Goal: Use online tool/utility: Utilize a website feature to perform a specific function

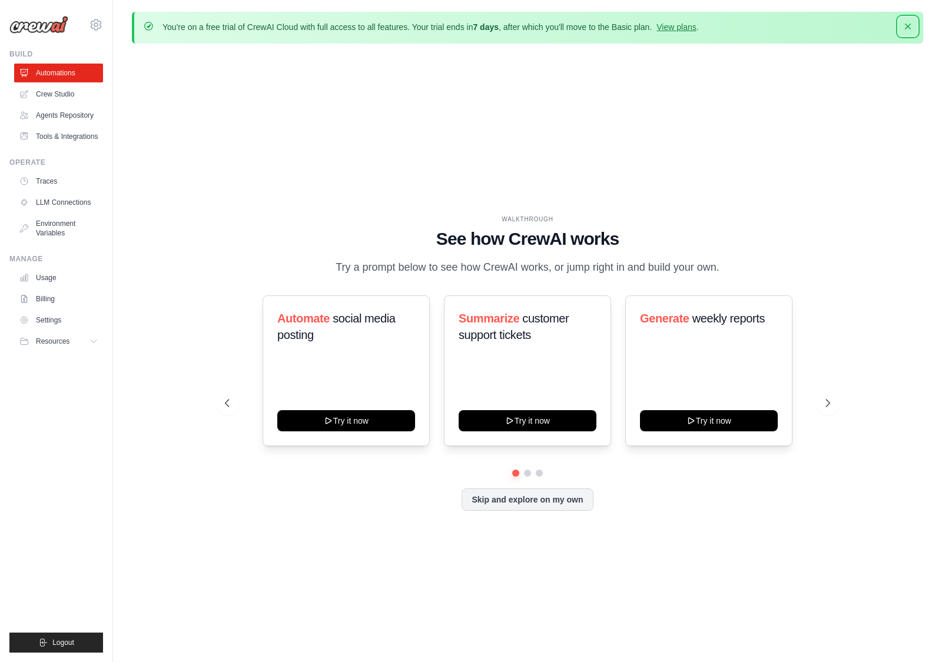
click at [902, 28] on icon "button" at bounding box center [908, 27] width 12 height 12
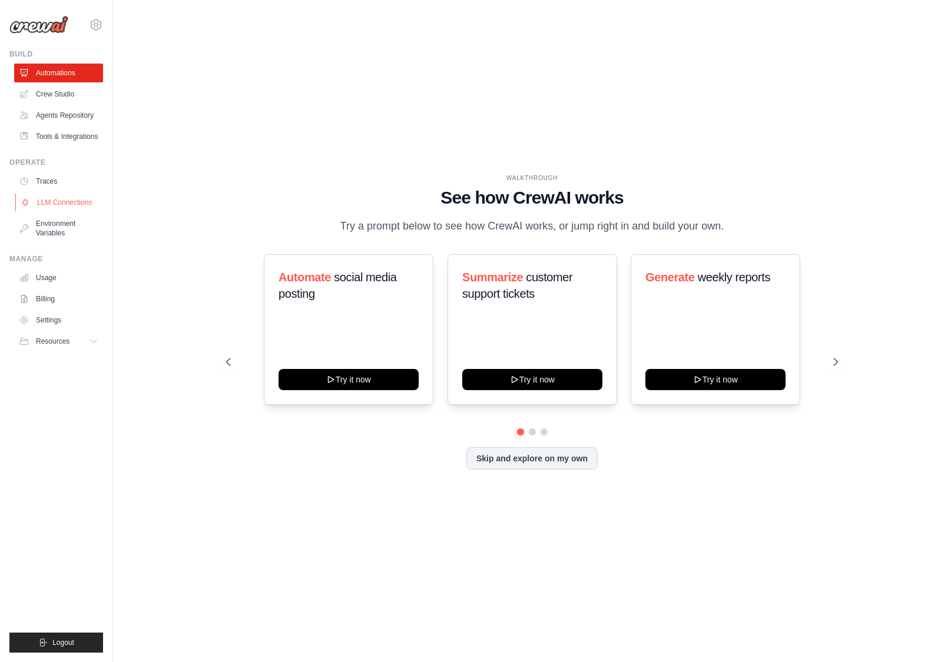
click at [47, 201] on link "LLM Connections" at bounding box center [59, 202] width 89 height 19
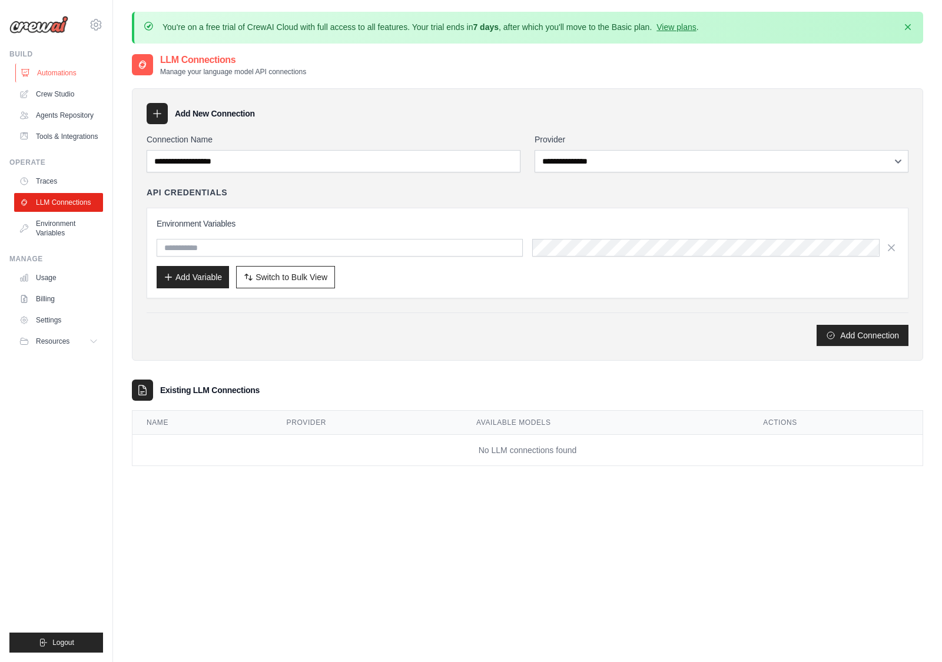
click at [58, 75] on link "Automations" at bounding box center [59, 73] width 89 height 19
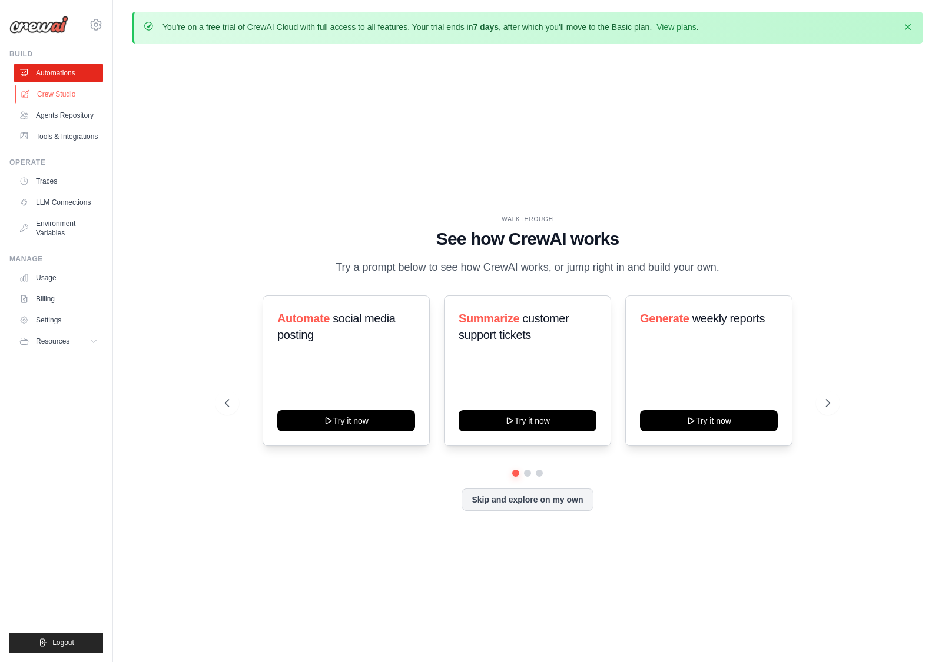
click at [58, 93] on link "Crew Studio" at bounding box center [59, 94] width 89 height 19
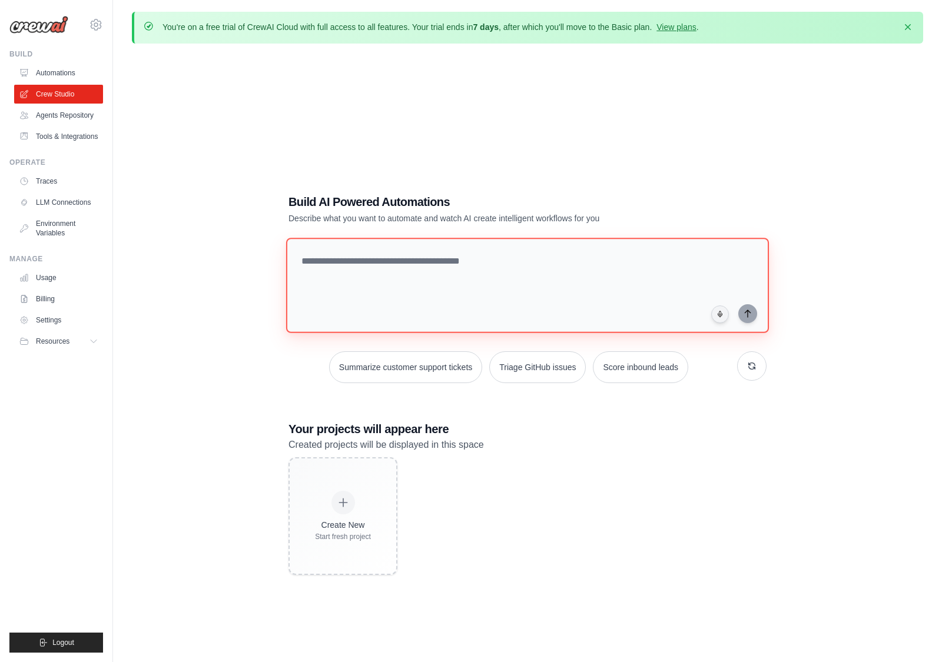
click at [438, 274] on textarea at bounding box center [527, 285] width 483 height 95
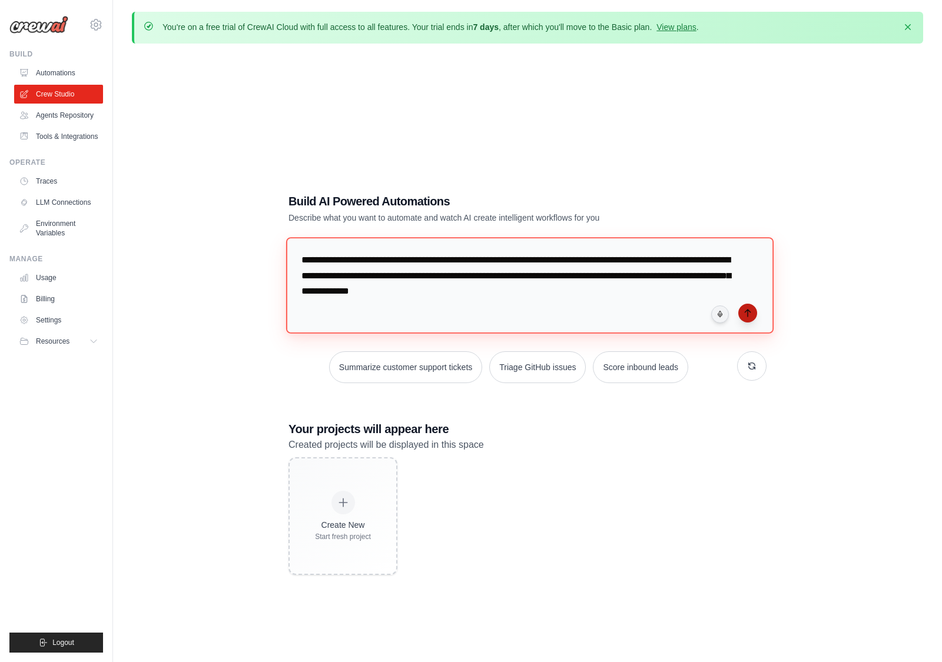
type textarea "**********"
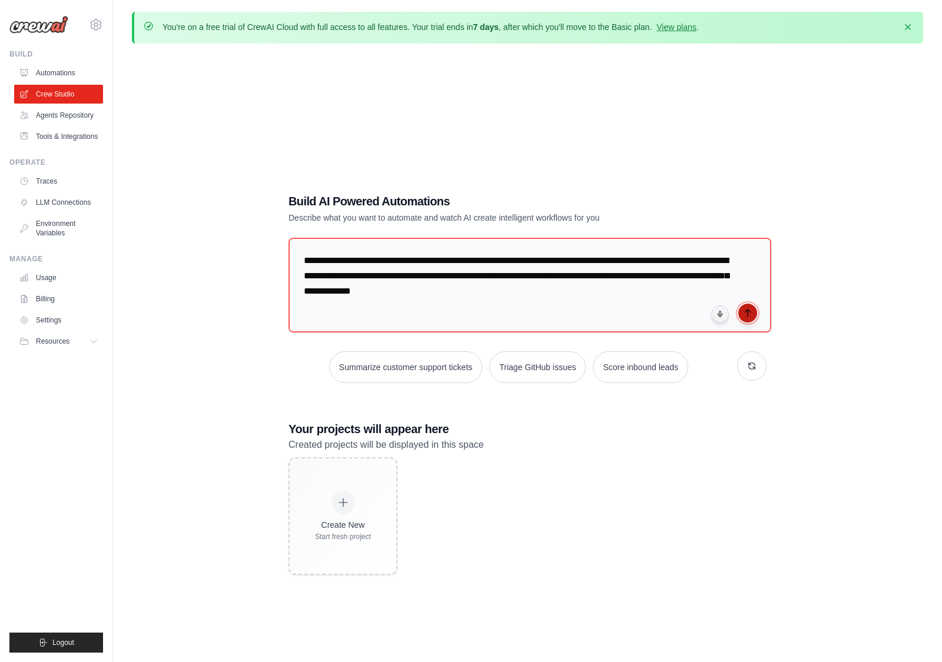
click at [751, 313] on icon "submit" at bounding box center [747, 312] width 9 height 9
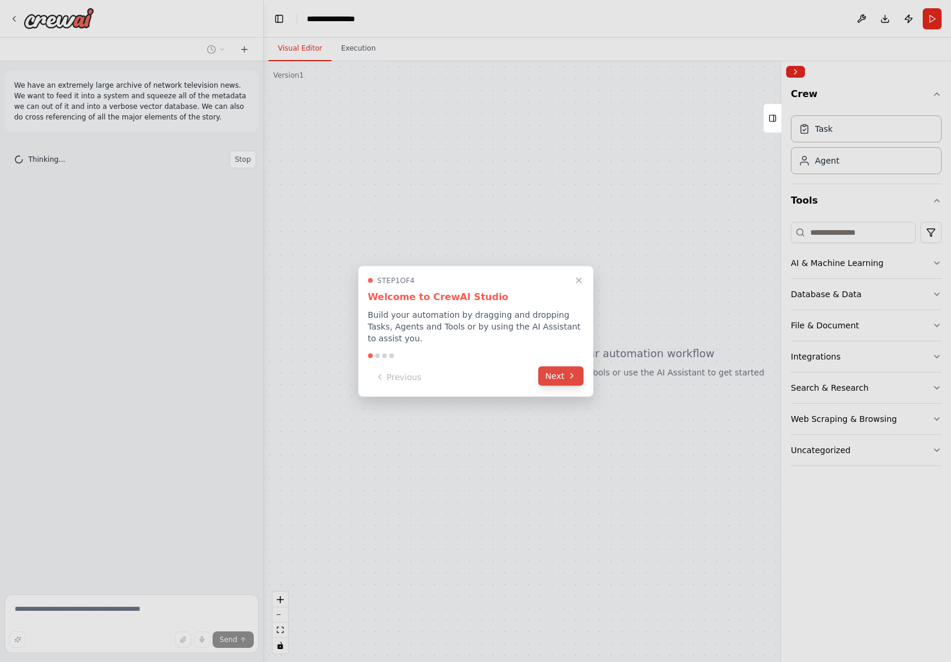
click at [566, 374] on button "Next" at bounding box center [560, 375] width 45 height 19
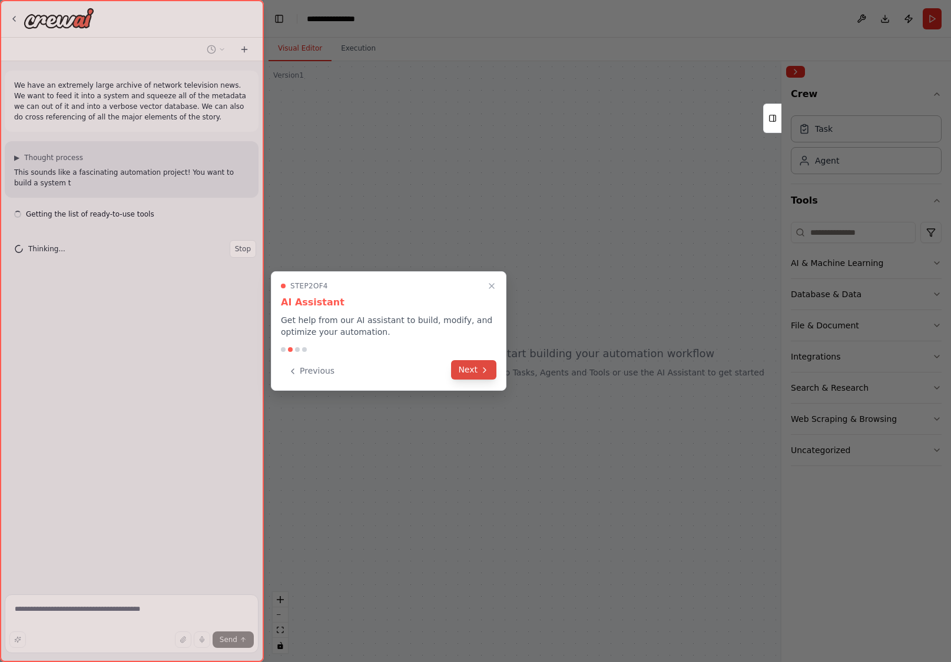
click at [485, 375] on button "Next" at bounding box center [473, 369] width 45 height 19
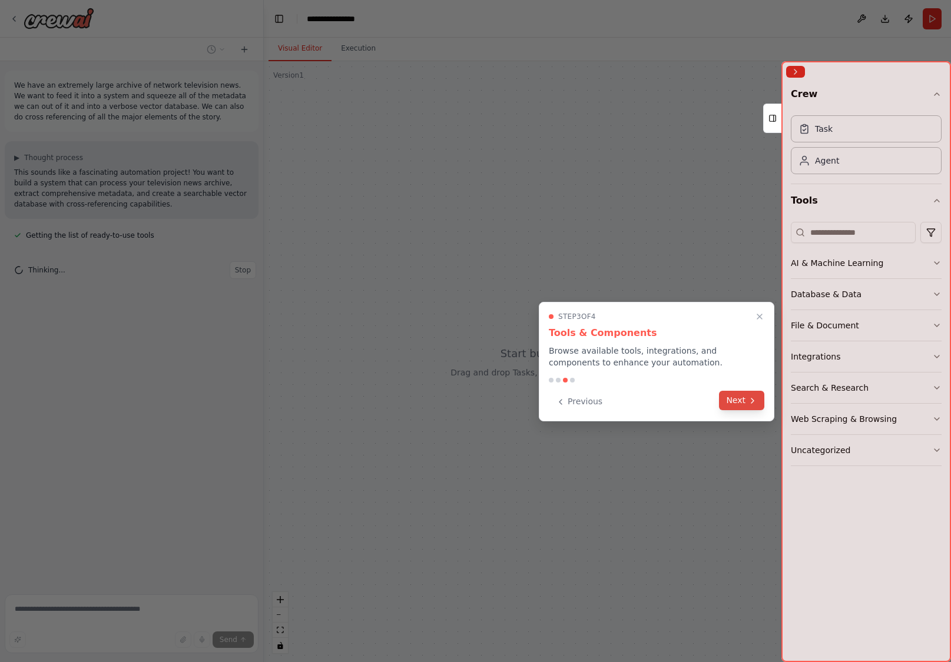
click at [754, 400] on icon at bounding box center [752, 401] width 2 height 5
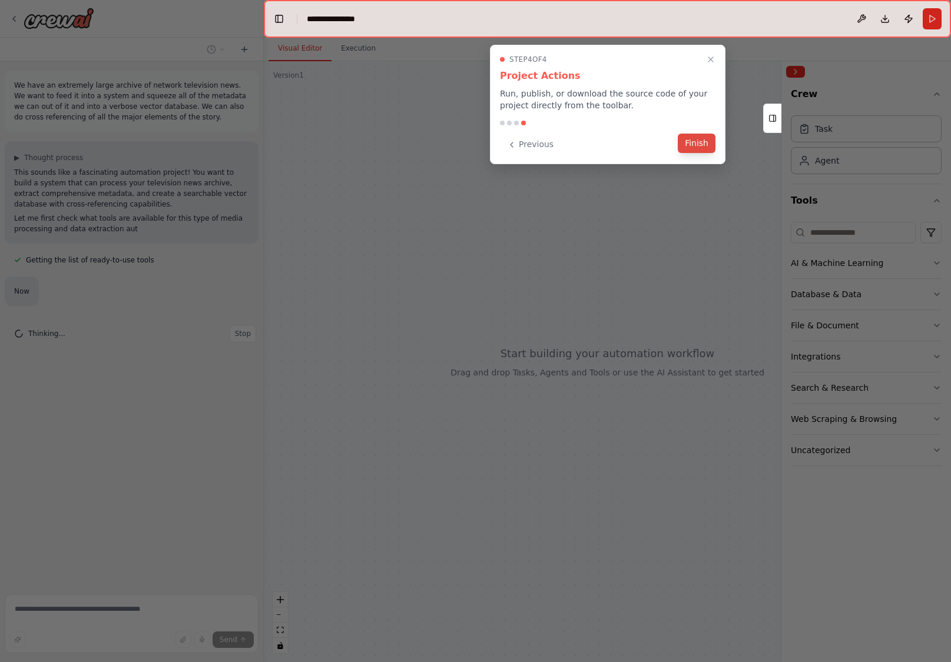
click at [695, 147] on button "Finish" at bounding box center [697, 143] width 38 height 19
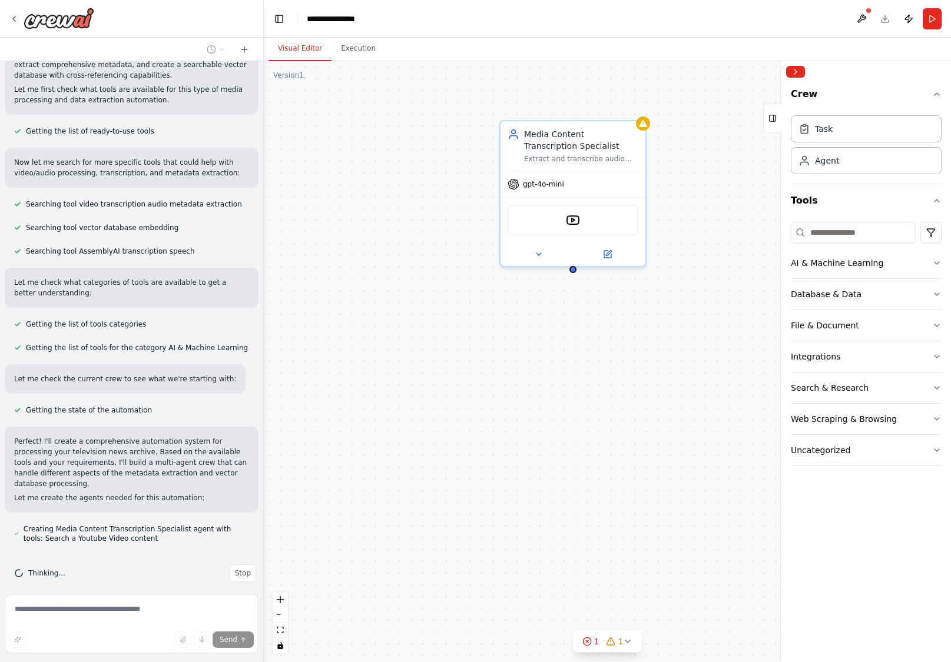
scroll to position [162, 0]
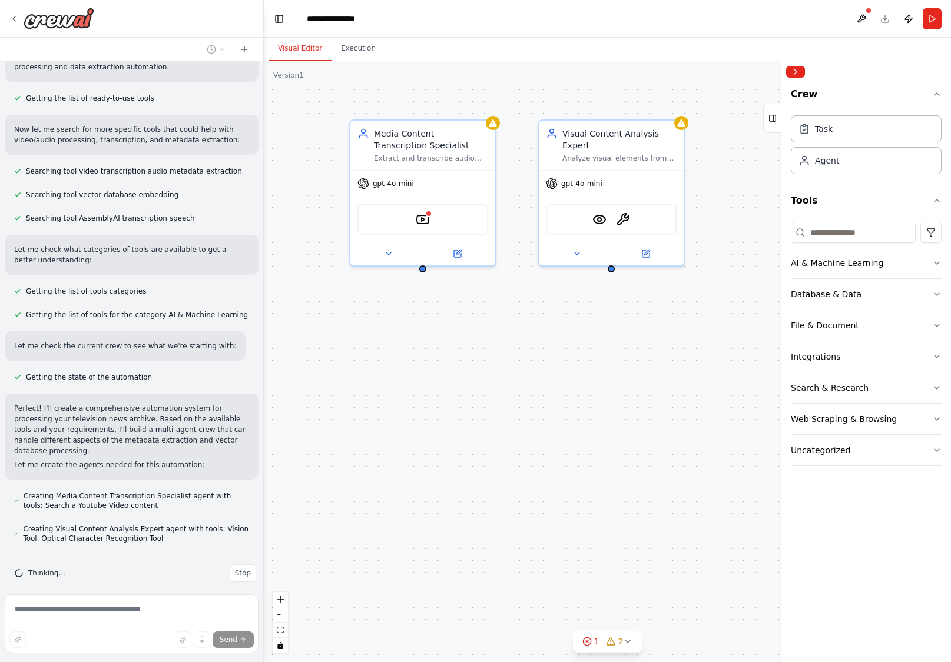
drag, startPoint x: 664, startPoint y: 394, endPoint x: 516, endPoint y: 392, distance: 147.8
click at [516, 392] on div "Media Content Transcription Specialist Extract and transcribe audio content fro…" at bounding box center [607, 361] width 687 height 601
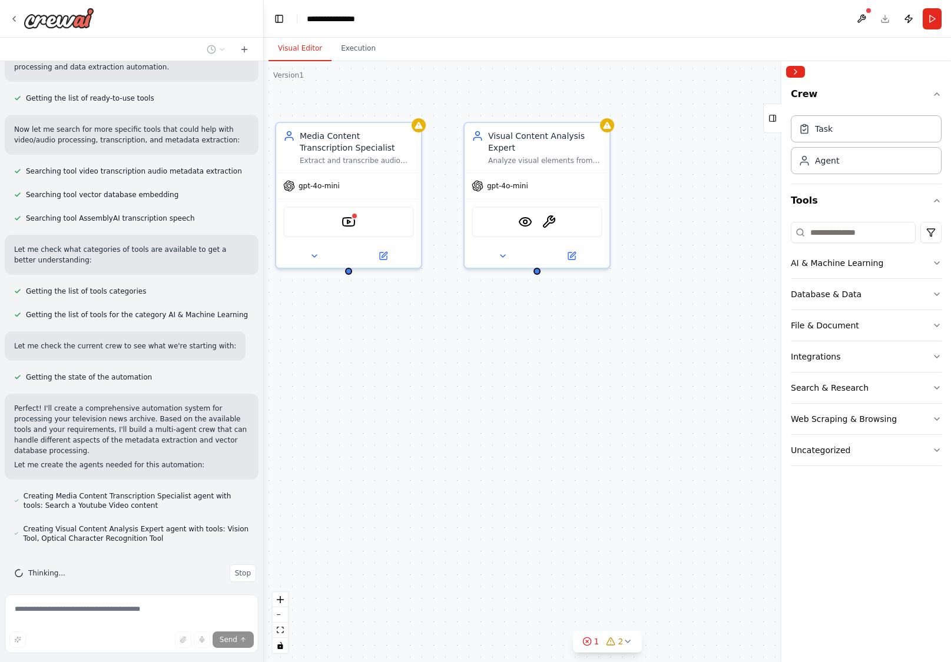
drag, startPoint x: 516, startPoint y: 392, endPoint x: 442, endPoint y: 394, distance: 74.2
click at [442, 394] on div "Media Content Transcription Specialist Extract and transcribe audio content fro…" at bounding box center [607, 361] width 687 height 601
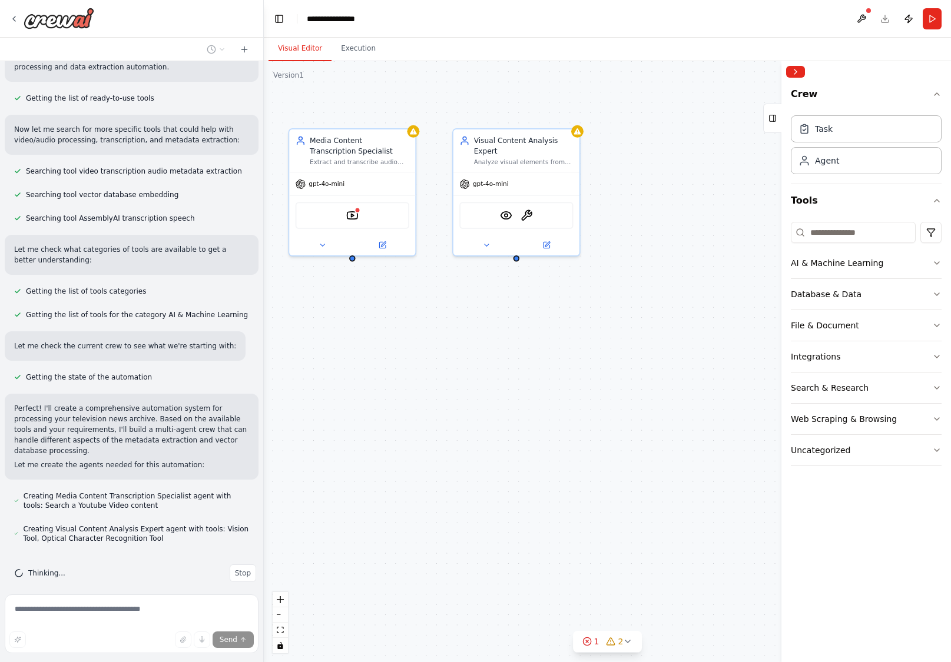
scroll to position [195, 0]
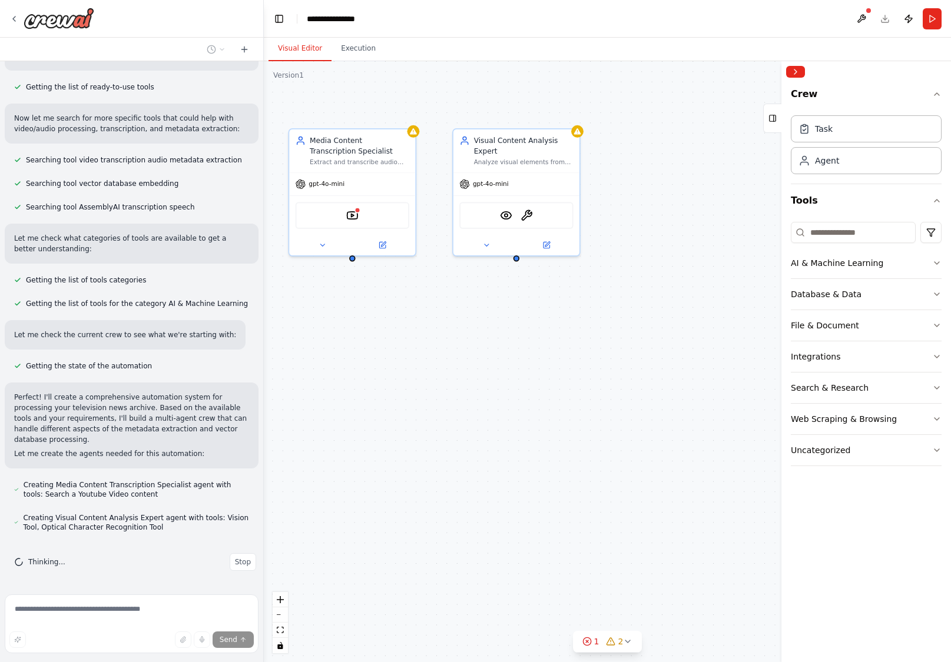
drag, startPoint x: 485, startPoint y: 426, endPoint x: 475, endPoint y: 393, distance: 34.3
click at [475, 393] on div "Media Content Transcription Specialist Extract and transcribe audio content fro…" at bounding box center [607, 361] width 687 height 601
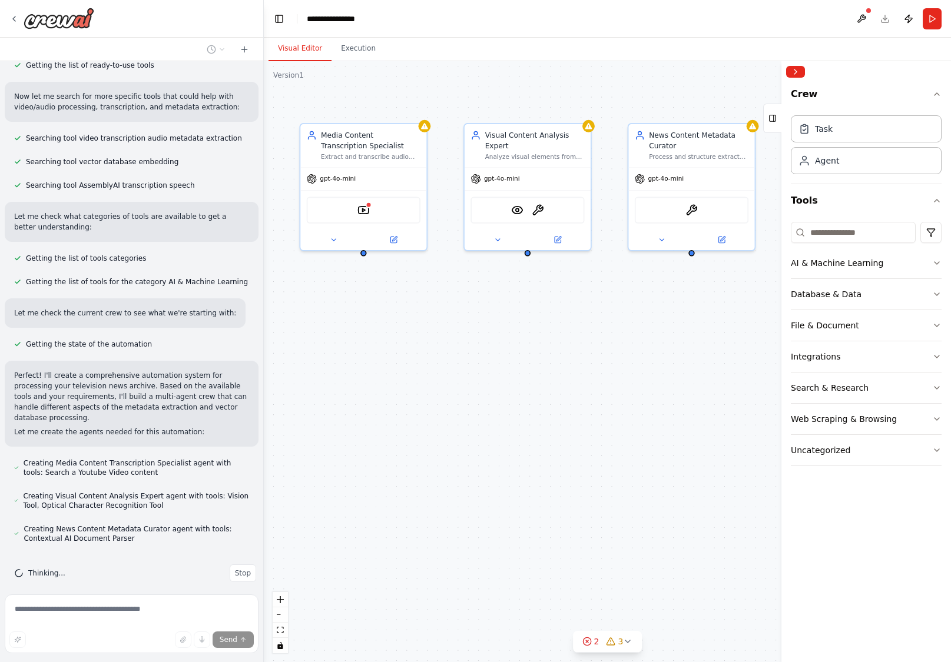
drag, startPoint x: 483, startPoint y: 393, endPoint x: 495, endPoint y: 392, distance: 12.4
click at [495, 392] on div "Media Content Transcription Specialist Extract and transcribe audio content fro…" at bounding box center [607, 361] width 687 height 601
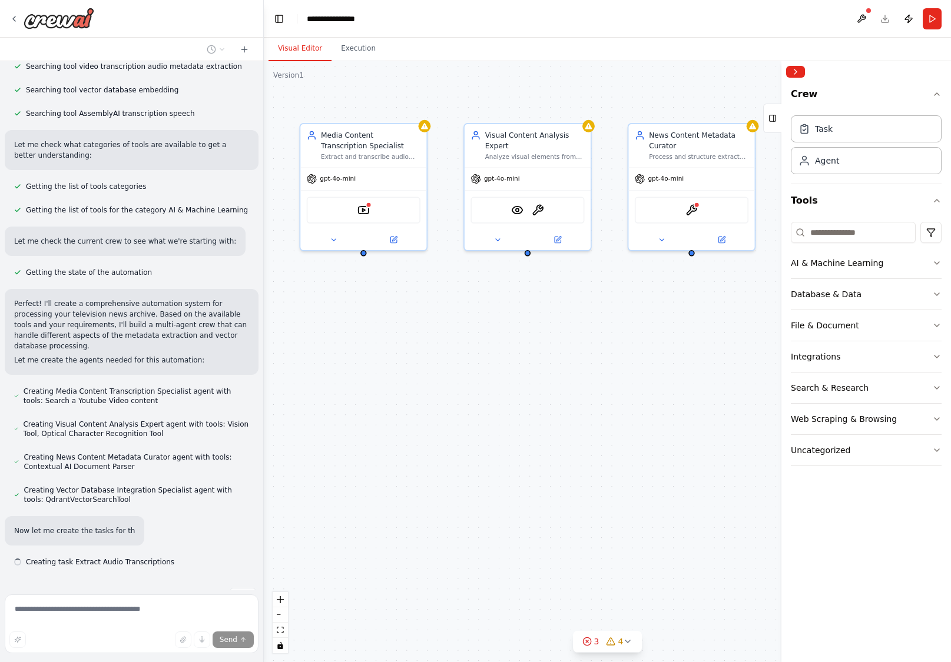
scroll to position [290, 0]
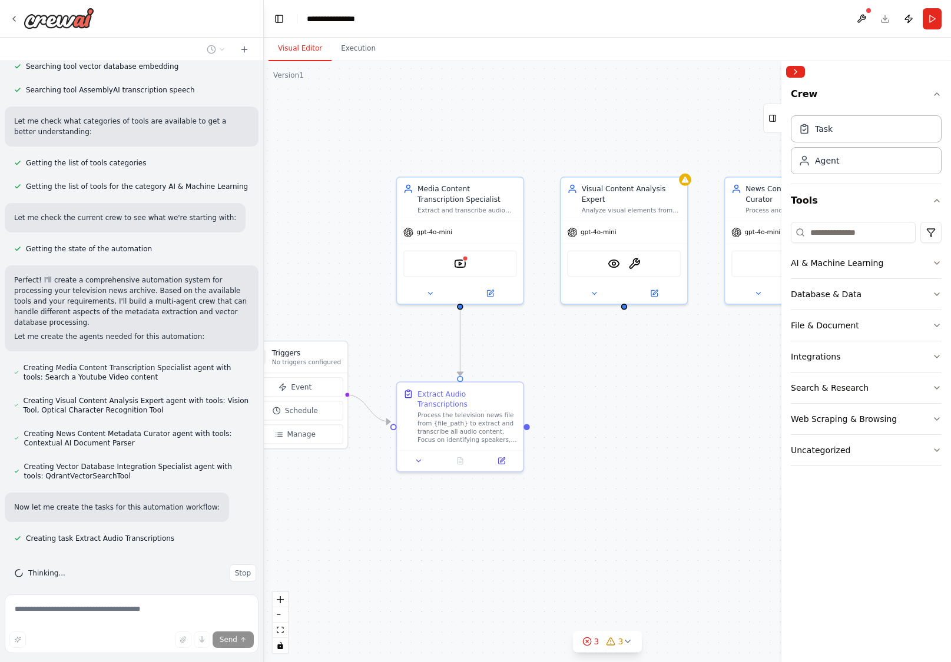
drag, startPoint x: 506, startPoint y: 469, endPoint x: 597, endPoint y: 516, distance: 102.2
click at [597, 516] on div ".deletable-edge-delete-btn { width: 20px; height: 20px; border: 0px solid #ffff…" at bounding box center [607, 361] width 687 height 601
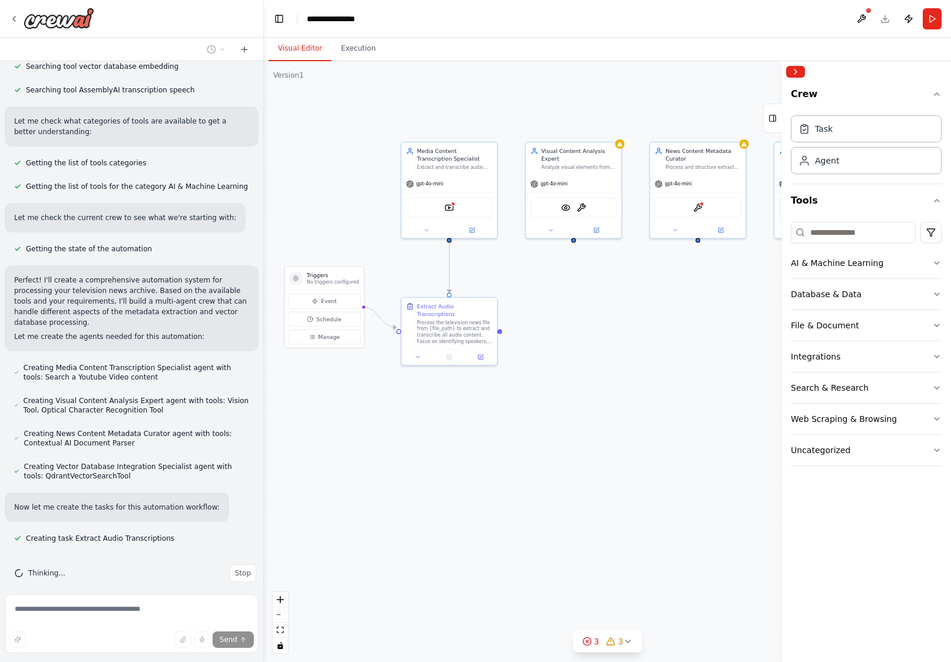
drag, startPoint x: 572, startPoint y: 516, endPoint x: 536, endPoint y: 401, distance: 120.3
click at [536, 401] on div ".deletable-edge-delete-btn { width: 20px; height: 20px; border: 0px solid #ffff…" at bounding box center [607, 361] width 687 height 601
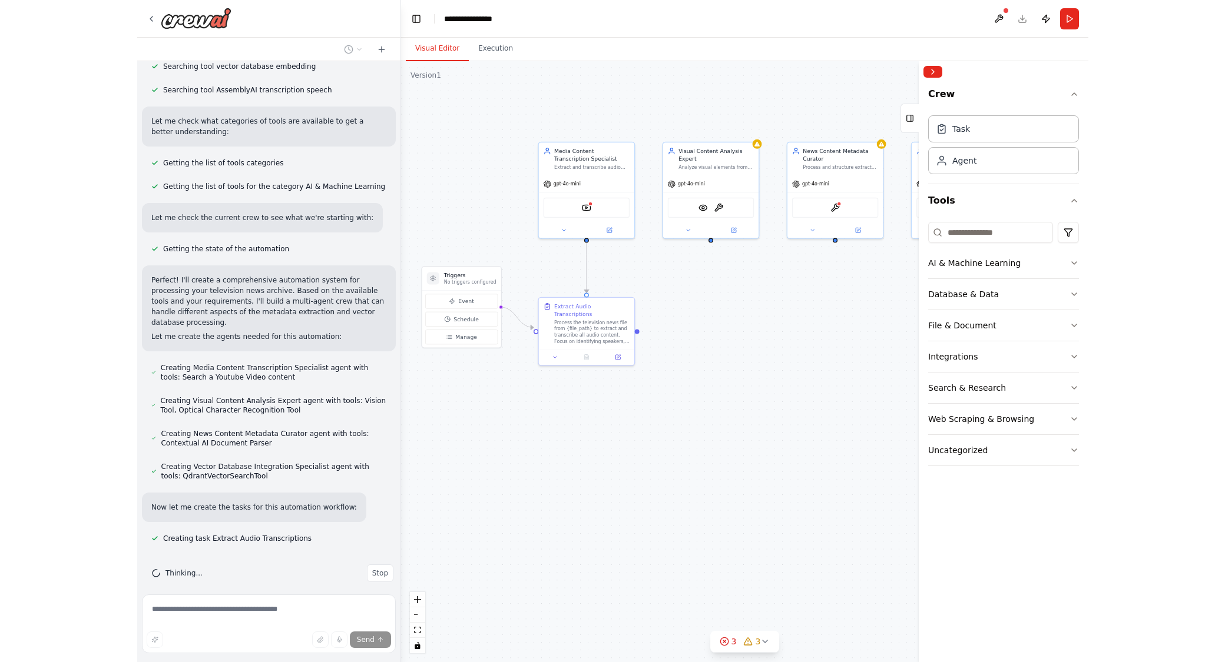
scroll to position [314, 0]
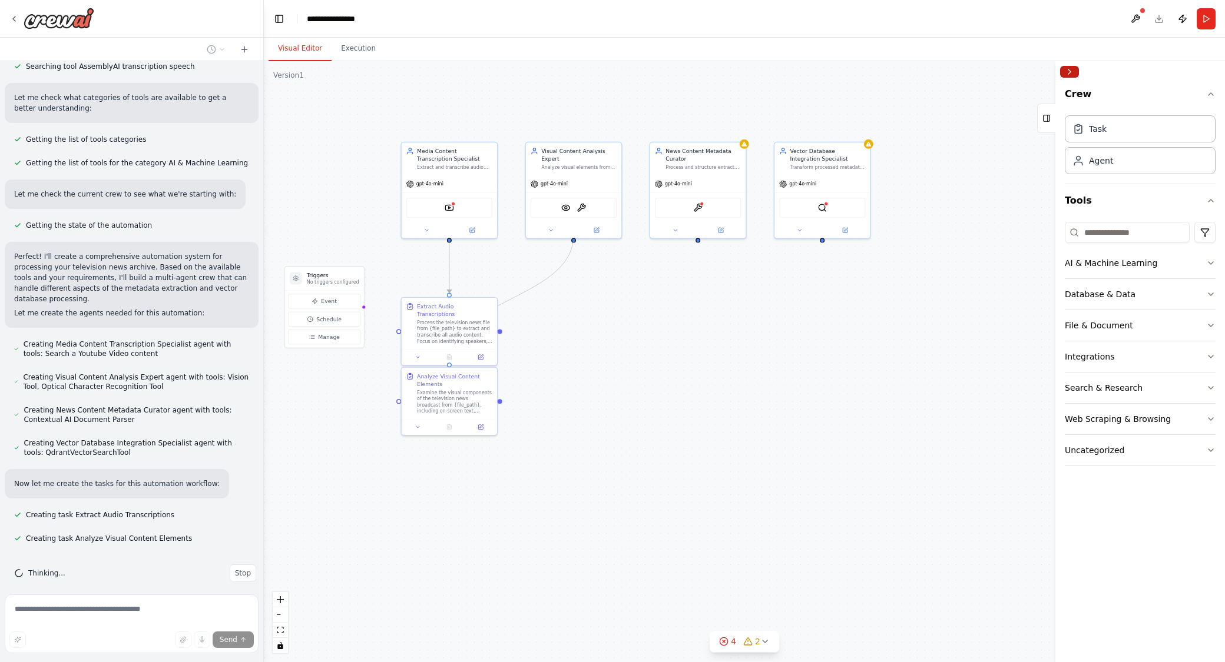
click at [950, 72] on button "Collapse right sidebar" at bounding box center [1069, 72] width 19 height 12
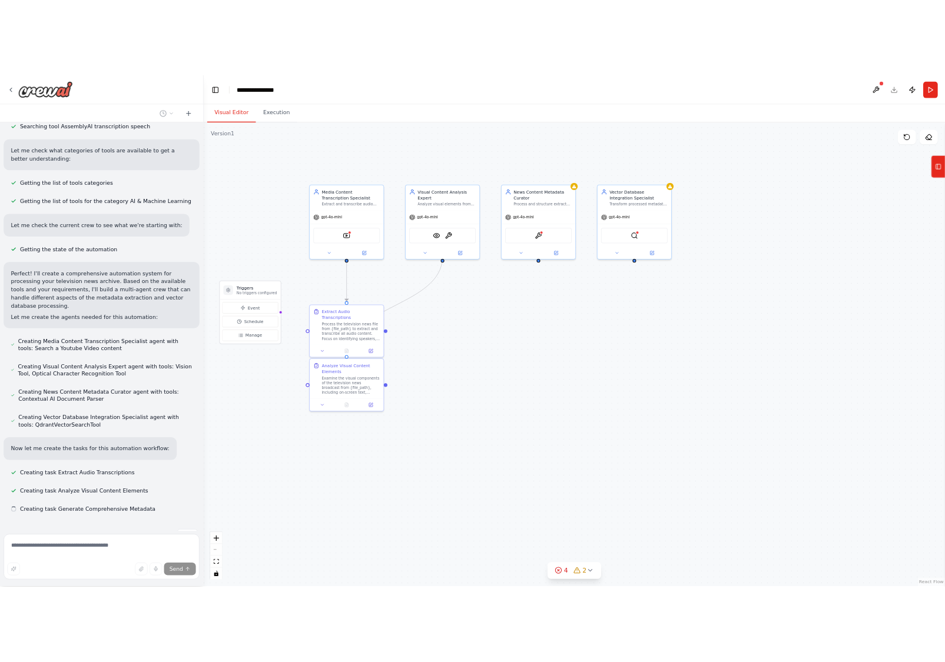
scroll to position [337, 0]
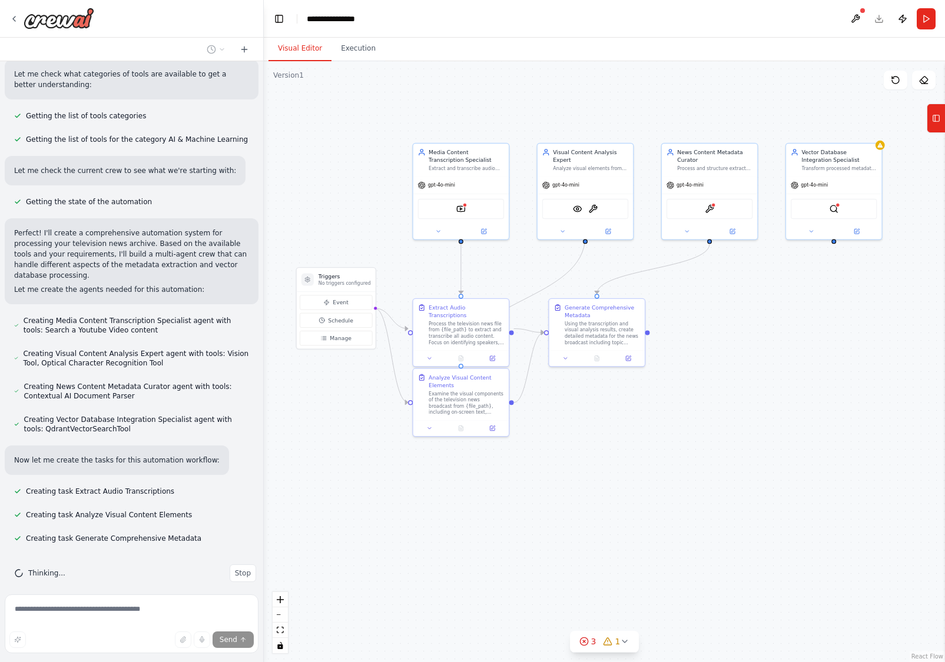
drag, startPoint x: 785, startPoint y: 363, endPoint x: 797, endPoint y: 362, distance: 11.8
click at [797, 362] on div ".deletable-edge-delete-btn { width: 20px; height: 20px; border: 0px solid #ffff…" at bounding box center [604, 361] width 681 height 601
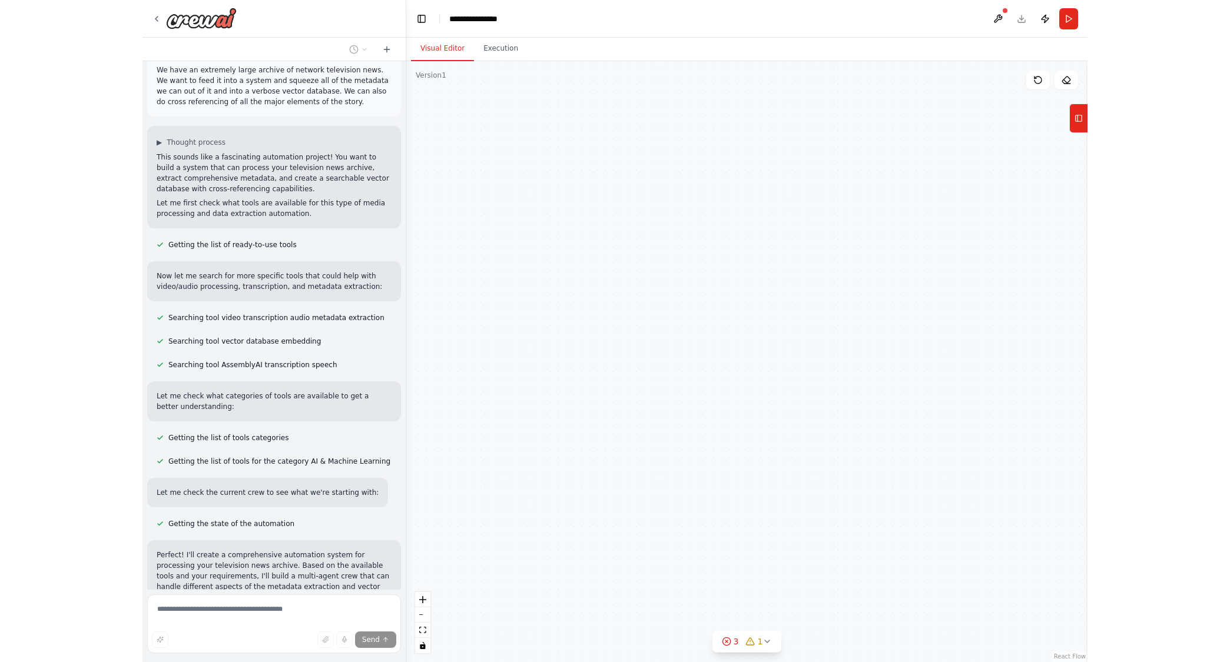
scroll to position [0, 0]
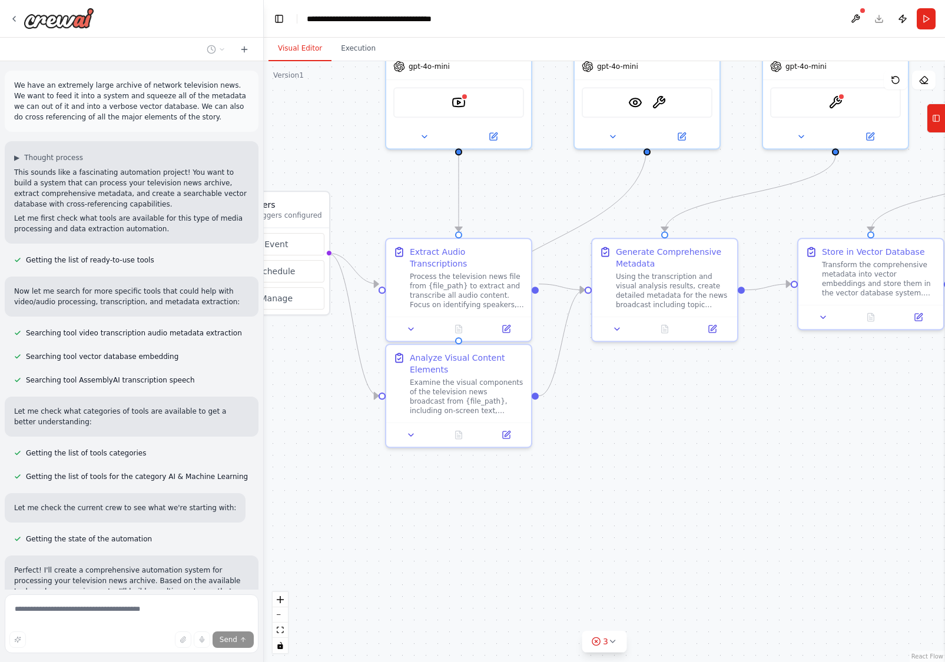
drag, startPoint x: 570, startPoint y: 500, endPoint x: 563, endPoint y: 535, distance: 35.3
click at [563, 535] on div ".deletable-edge-delete-btn { width: 20px; height: 20px; border: 0px solid #ffff…" at bounding box center [604, 361] width 681 height 601
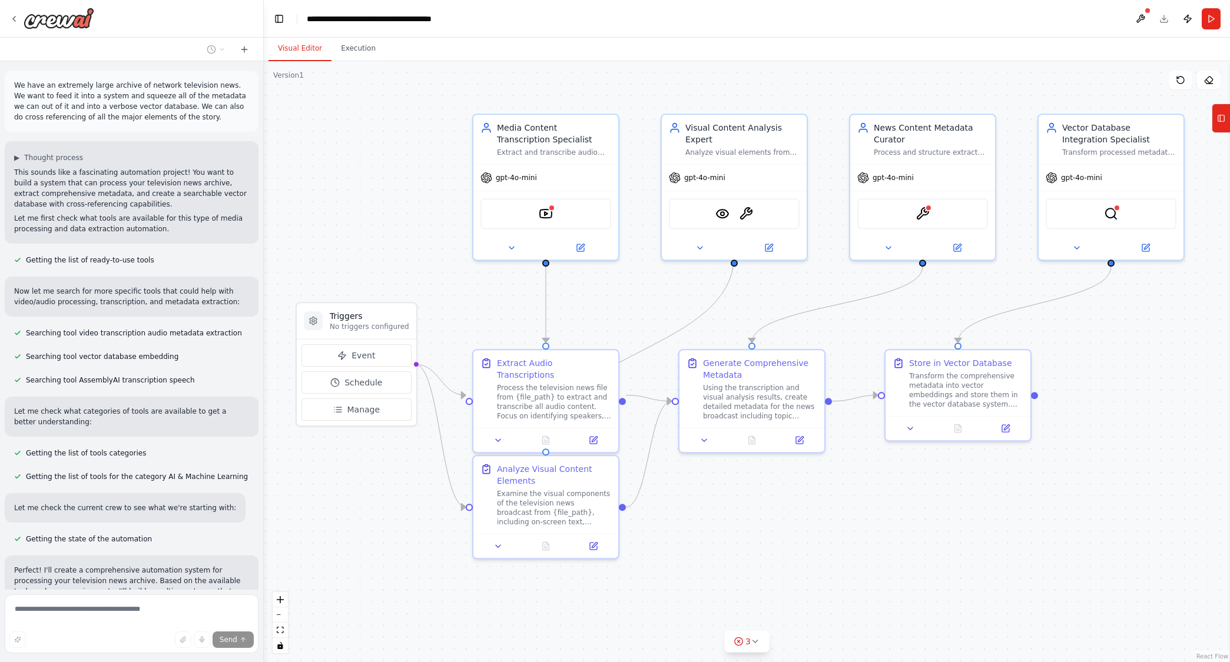
drag, startPoint x: 815, startPoint y: 598, endPoint x: 909, endPoint y: 675, distance: 120.9
click at [909, 662] on html "We have an extremely large archive of network television news. We want to feed …" at bounding box center [615, 331] width 1230 height 662
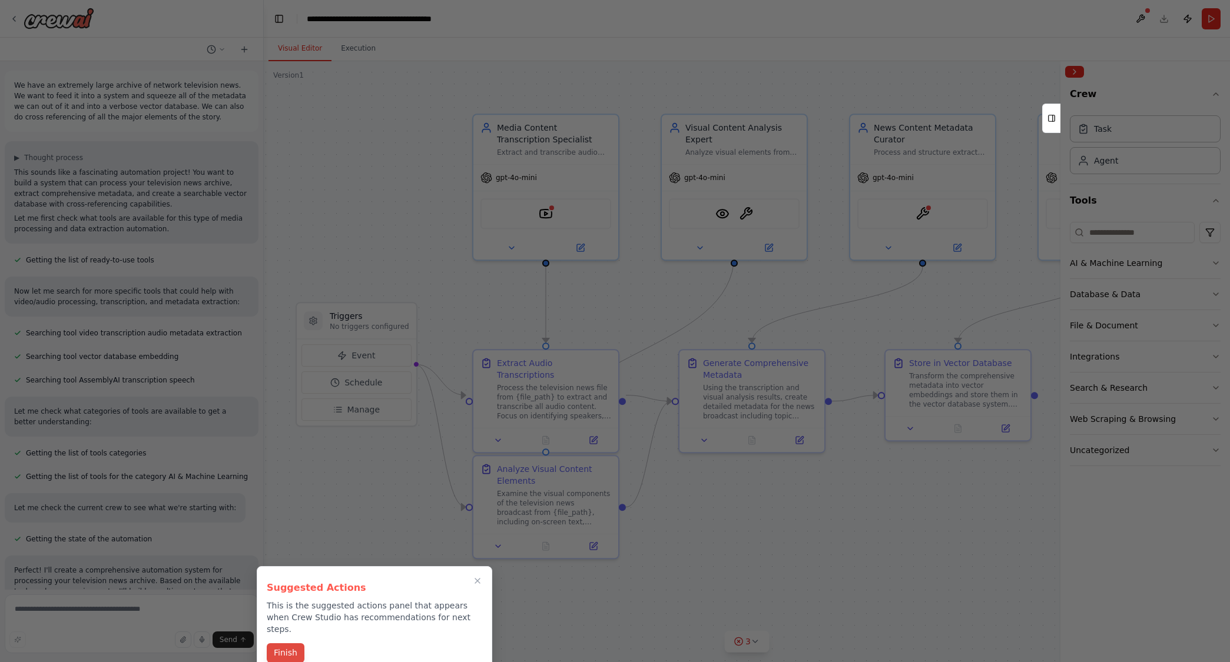
click at [294, 643] on button "Finish" at bounding box center [286, 652] width 38 height 19
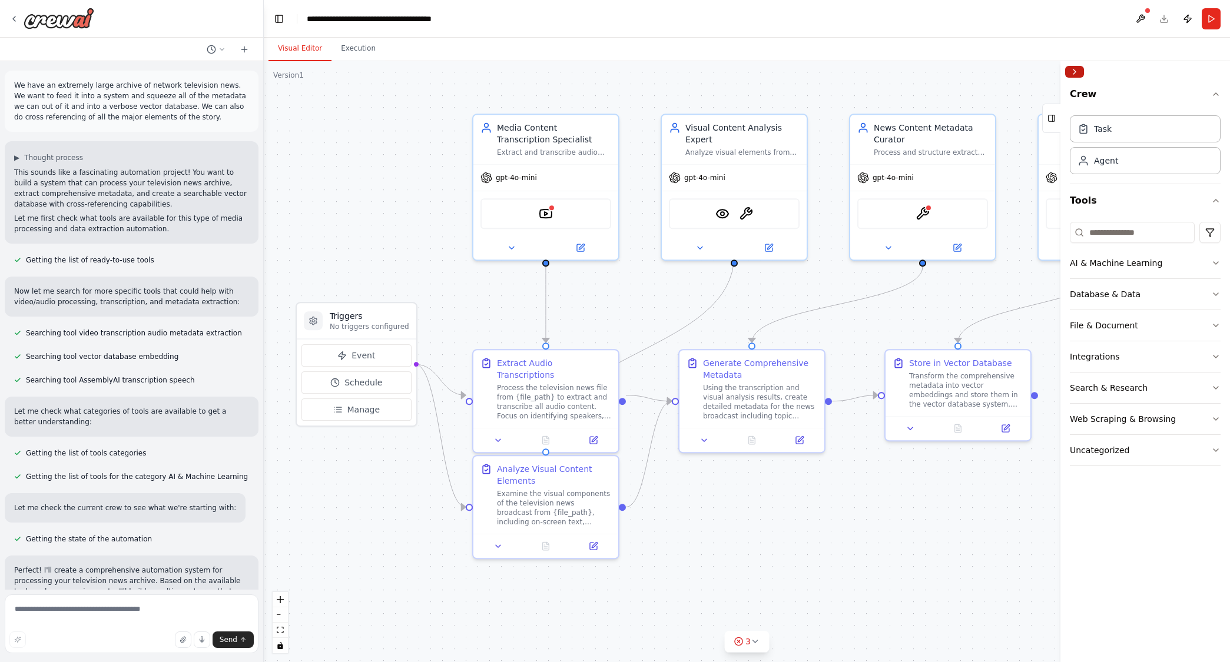
click at [950, 72] on button "Collapse right sidebar" at bounding box center [1074, 72] width 19 height 12
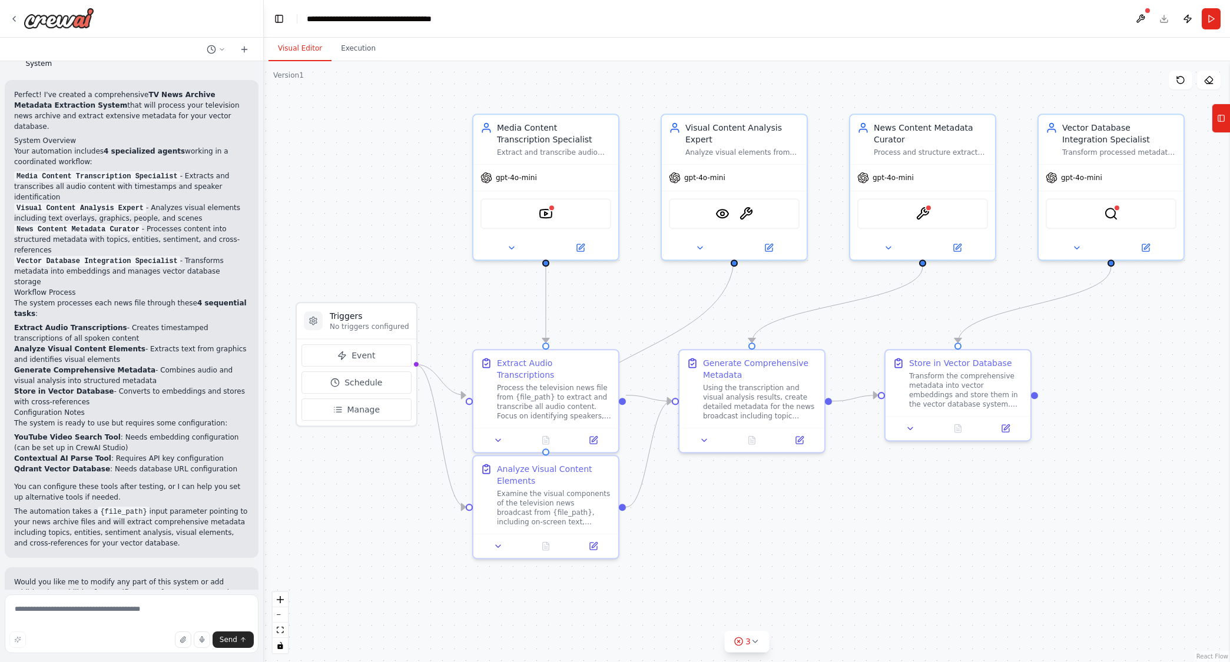
scroll to position [883, 0]
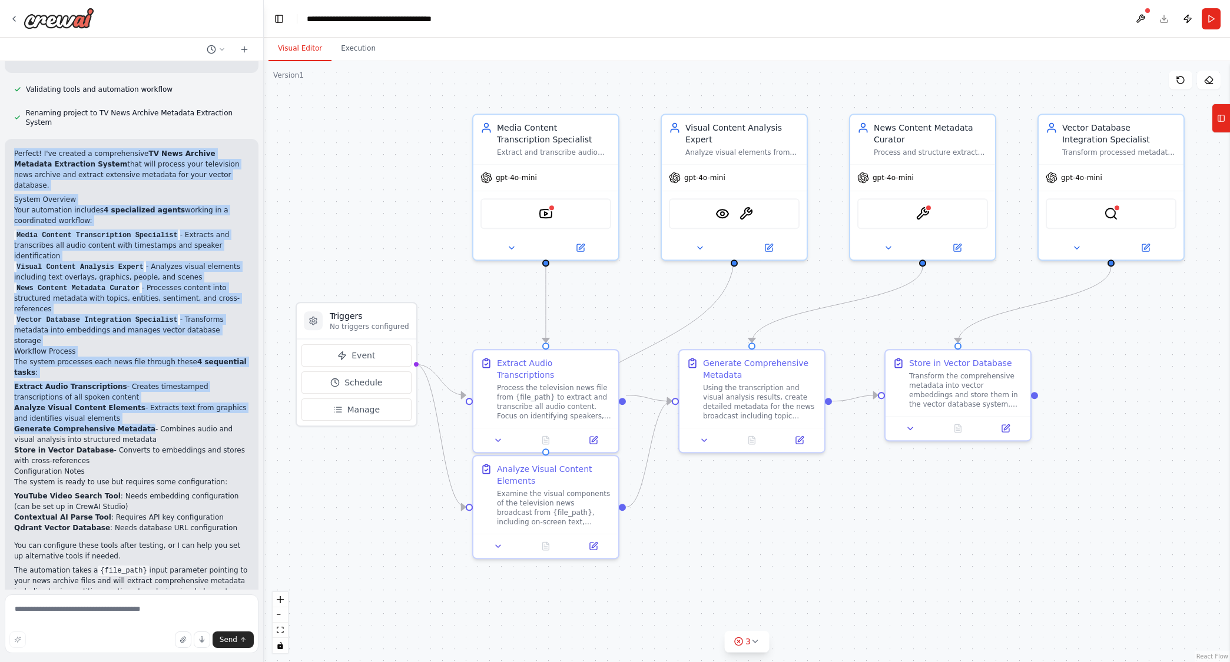
drag, startPoint x: 15, startPoint y: 124, endPoint x: 130, endPoint y: 359, distance: 262.0
click at [130, 359] on div "Perfect! I've created a comprehensive TV News Archive Metadata Extraction Syste…" at bounding box center [131, 377] width 235 height 459
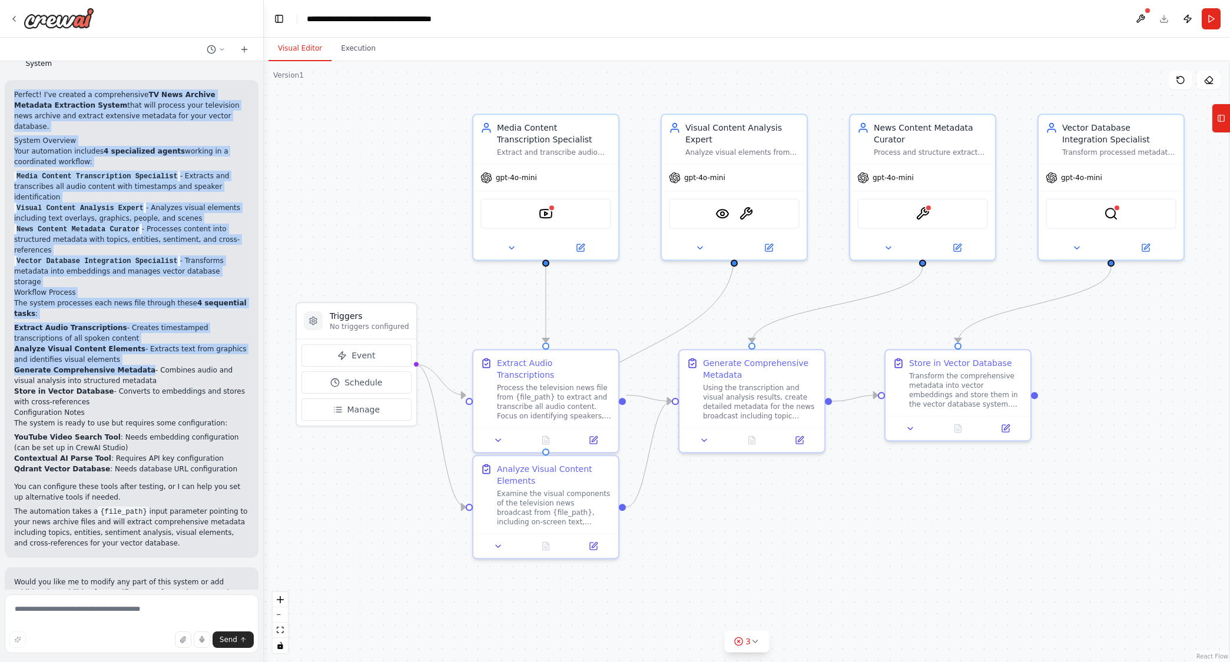
scroll to position [991, 0]
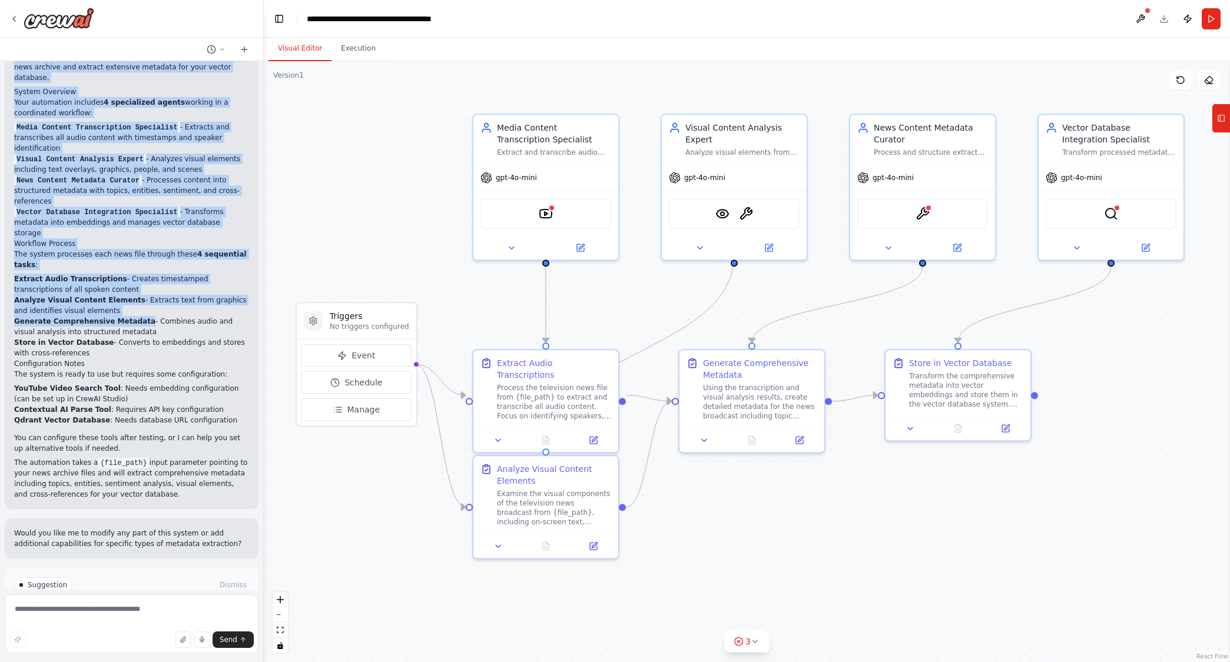
click at [131, 457] on p "The automation takes a {file_path} input parameter pointing to your news archiv…" at bounding box center [131, 478] width 235 height 42
copy div "Perfect! I've created a comprehensive TV News Archive Metadata Extraction Syste…"
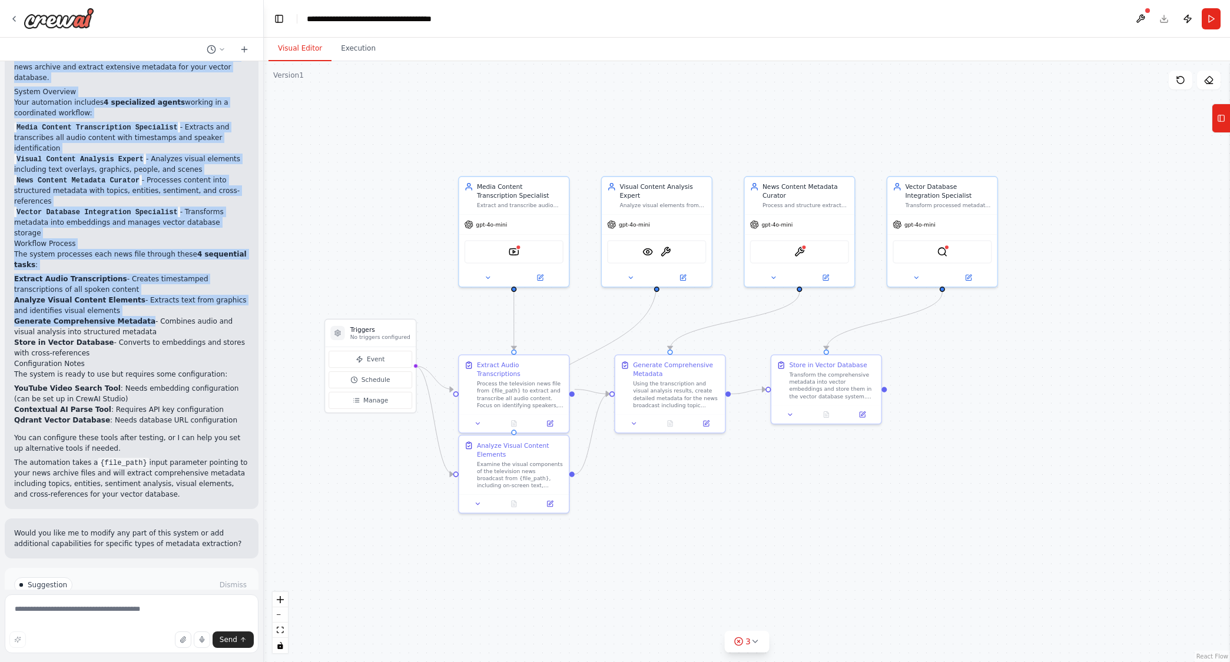
drag, startPoint x: 653, startPoint y: 308, endPoint x: 602, endPoint y: 320, distance: 52.7
click at [602, 320] on div ".deletable-edge-delete-btn { width: 20px; height: 20px; border: 0px solid #ffff…" at bounding box center [747, 361] width 966 height 601
click at [516, 255] on img at bounding box center [514, 250] width 11 height 11
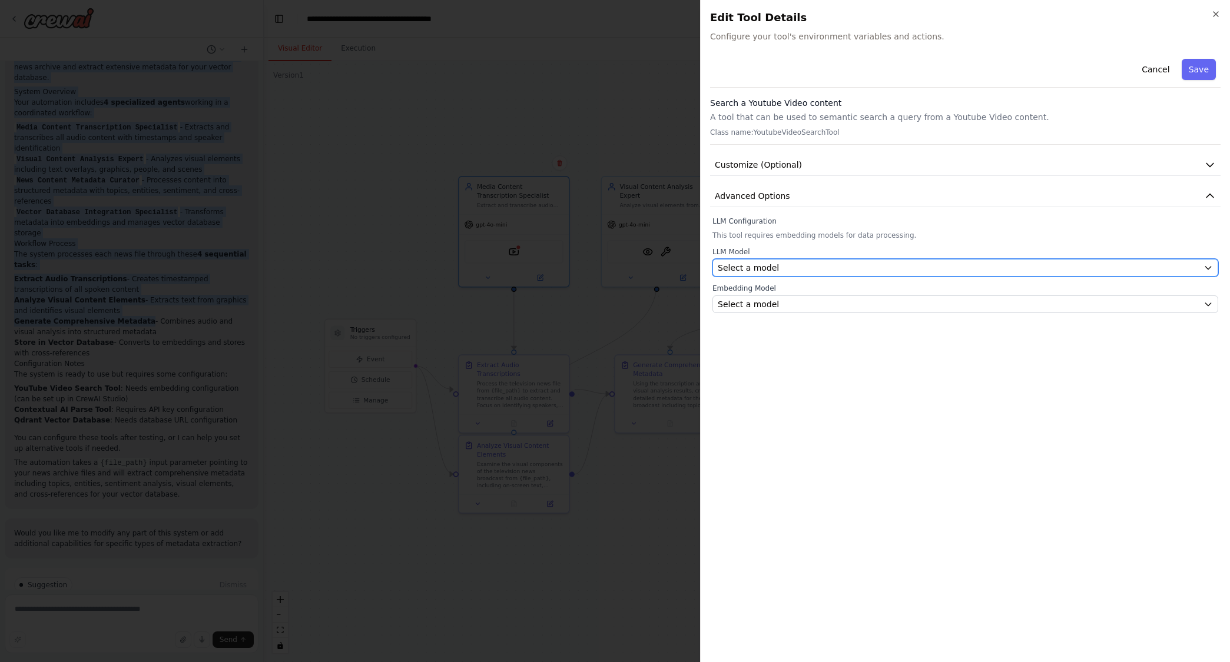
click at [785, 269] on div "Select a model" at bounding box center [958, 268] width 481 height 12
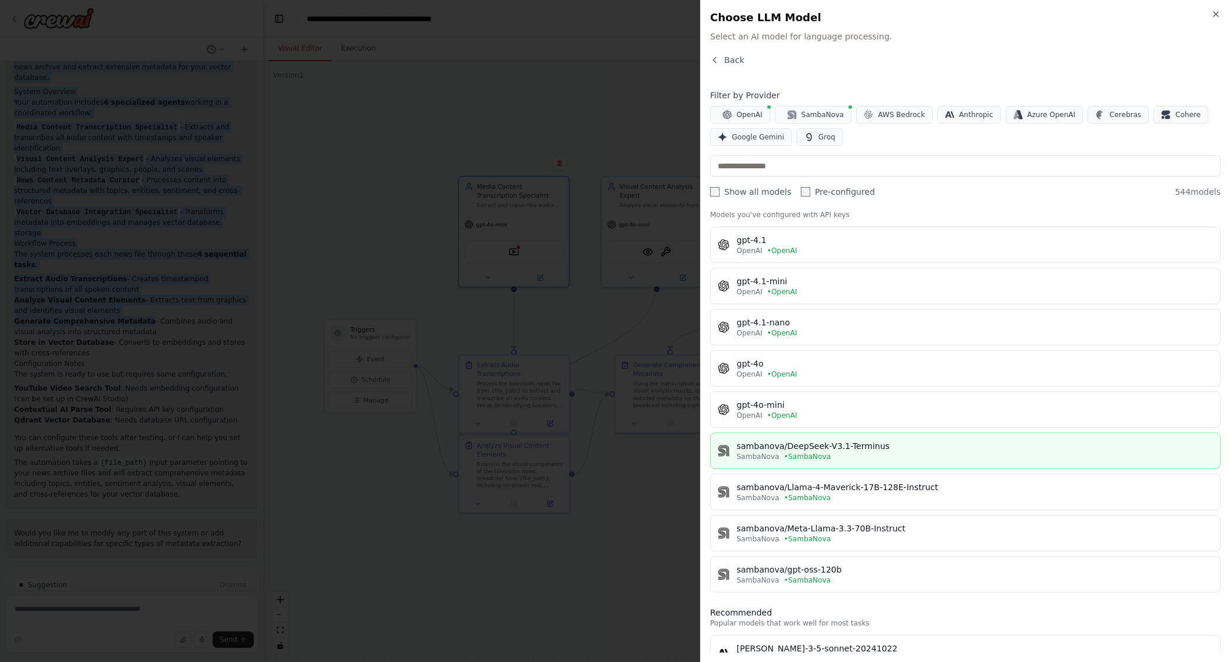
scroll to position [0, 0]
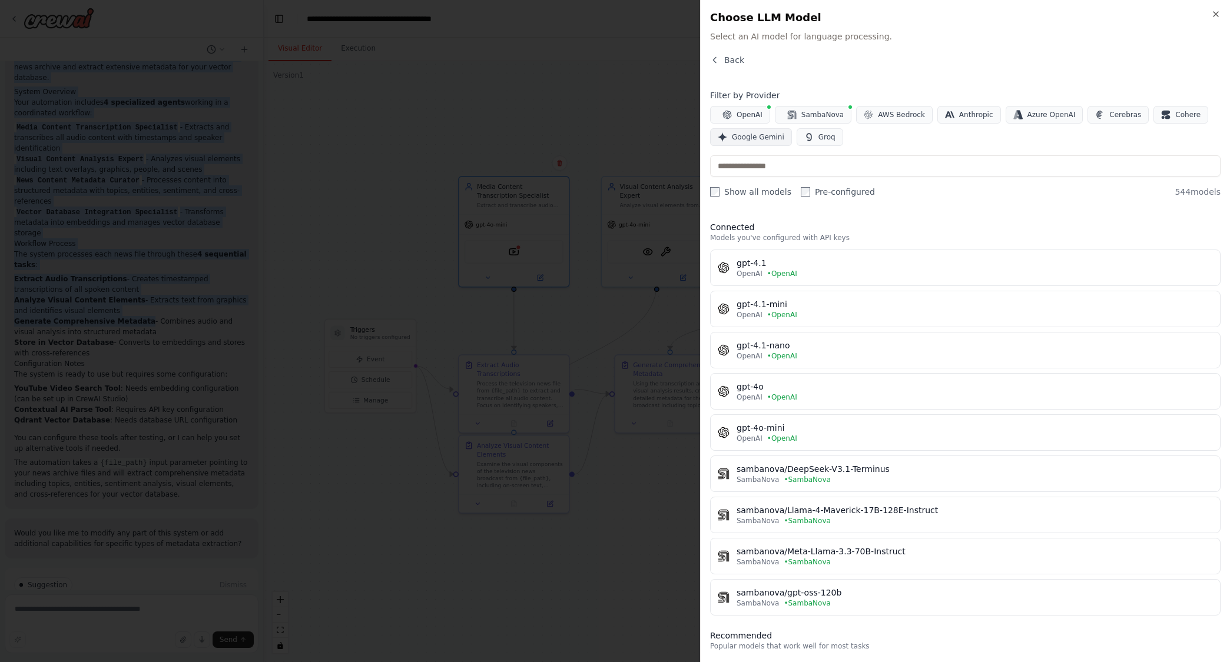
click at [747, 134] on span "Google Gemini" at bounding box center [758, 136] width 52 height 9
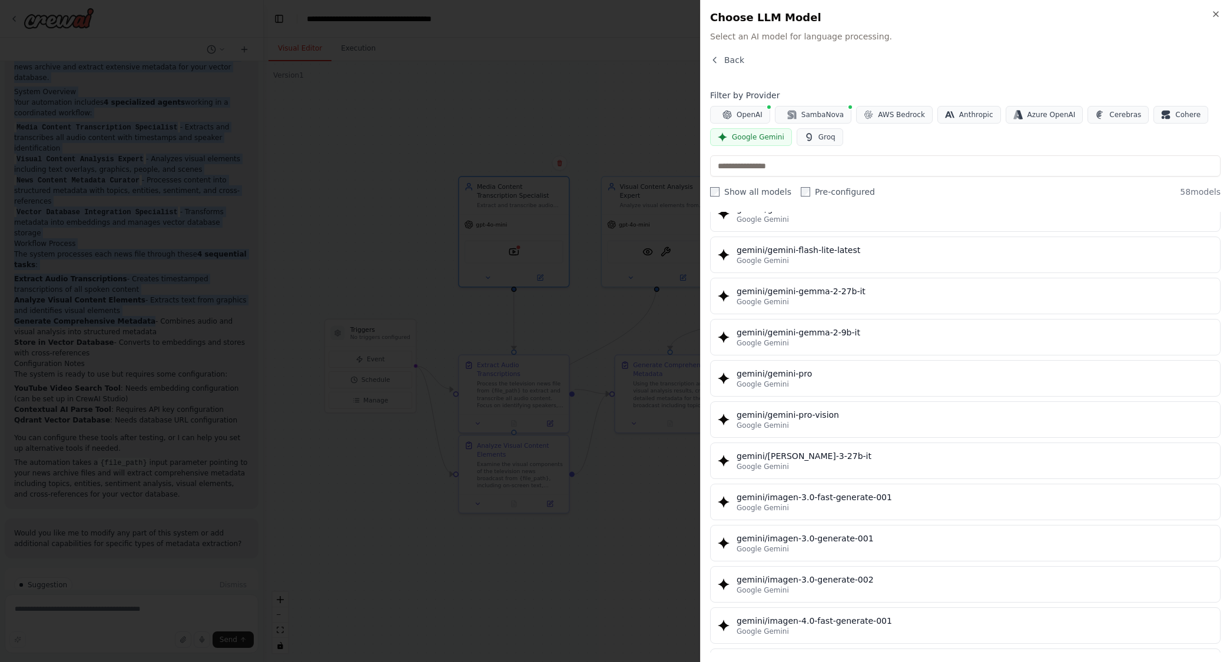
scroll to position [1707, 0]
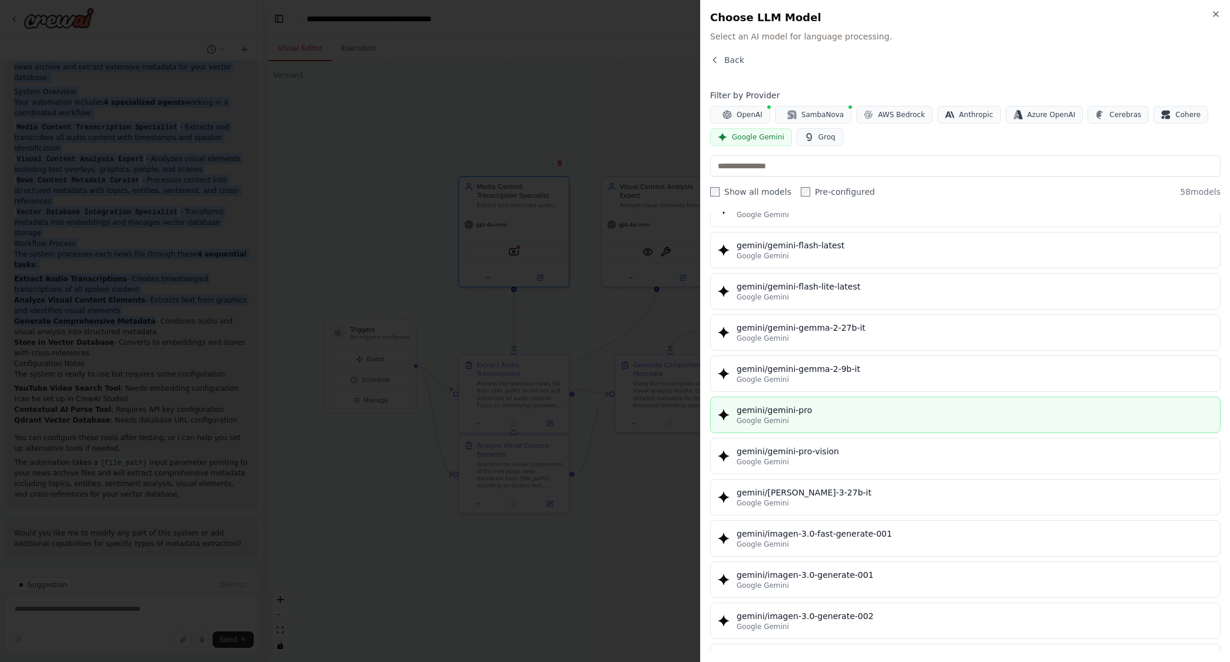
click at [950, 429] on button "gemini/gemini-pro Google Gemini" at bounding box center [965, 415] width 510 height 37
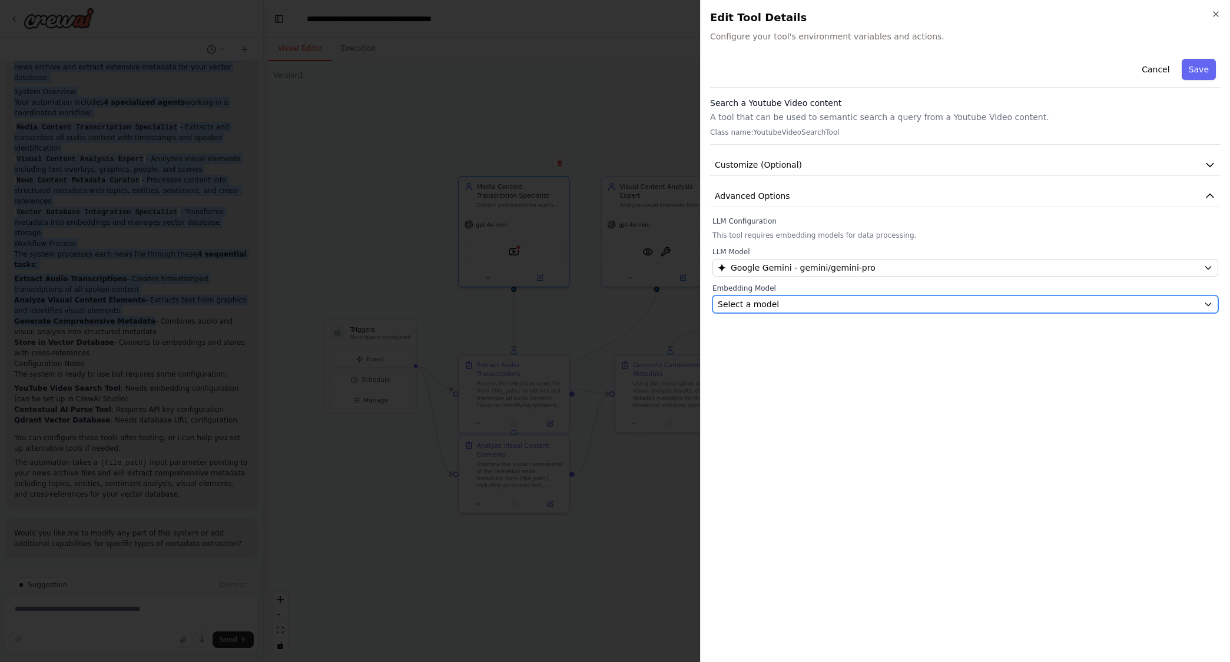
click at [949, 303] on div "Select a model" at bounding box center [958, 304] width 481 height 12
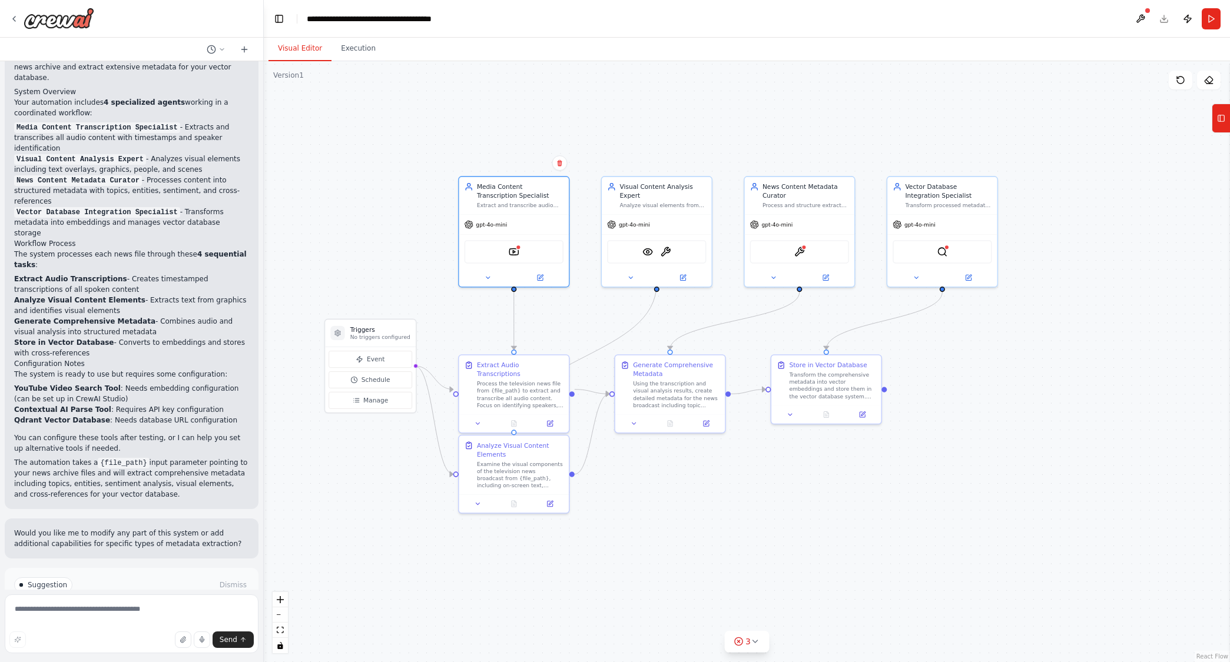
click at [11, 491] on div "We have an extremely large archive of network television news. We want to feed …" at bounding box center [131, 325] width 263 height 529
click at [488, 396] on div "Process the television news file from {file_path} to extract and transcribe all…" at bounding box center [520, 393] width 87 height 29
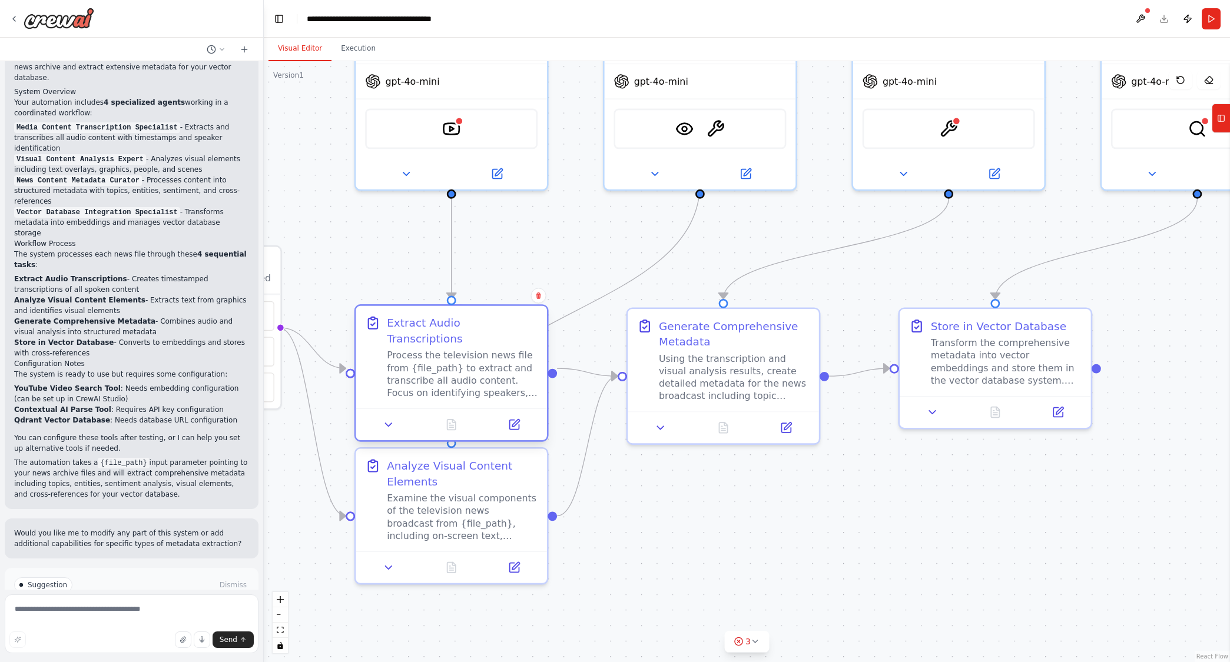
click at [445, 377] on div "Process the television news file from {file_path} to extract and transcribe all…" at bounding box center [462, 374] width 151 height 49
click at [511, 420] on icon at bounding box center [513, 424] width 9 height 9
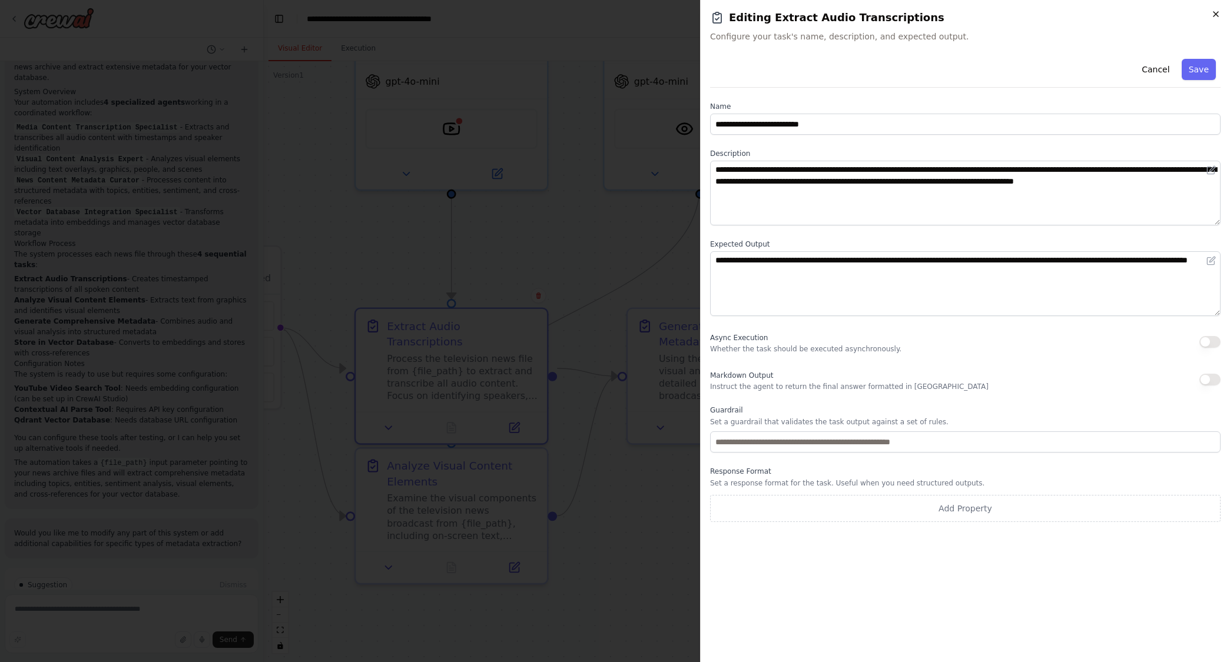
click at [950, 18] on icon "button" at bounding box center [1215, 13] width 9 height 9
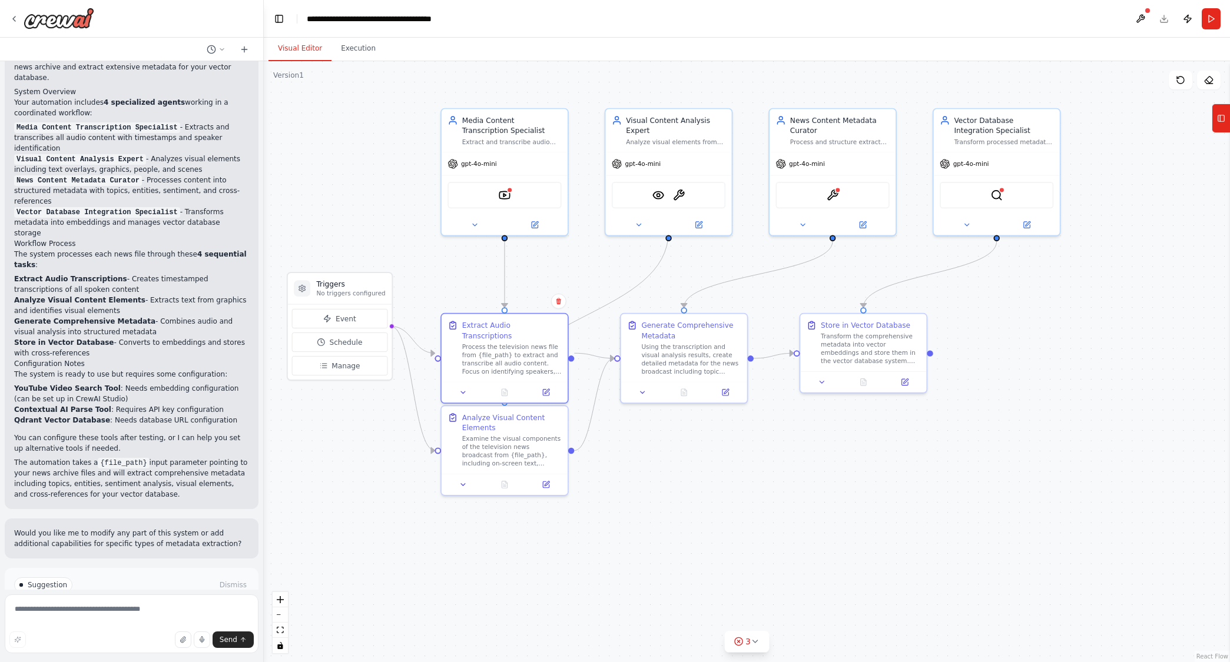
drag, startPoint x: 1025, startPoint y: 253, endPoint x: 883, endPoint y: 276, distance: 144.3
click at [883, 276] on div ".deletable-edge-delete-btn { width: 20px; height: 20px; border: 0px solid #ffff…" at bounding box center [747, 361] width 966 height 601
click at [880, 348] on div "Transform the comprehensive metadata into vector embeddings and store them in t…" at bounding box center [870, 346] width 99 height 33
click at [905, 384] on button at bounding box center [904, 380] width 35 height 12
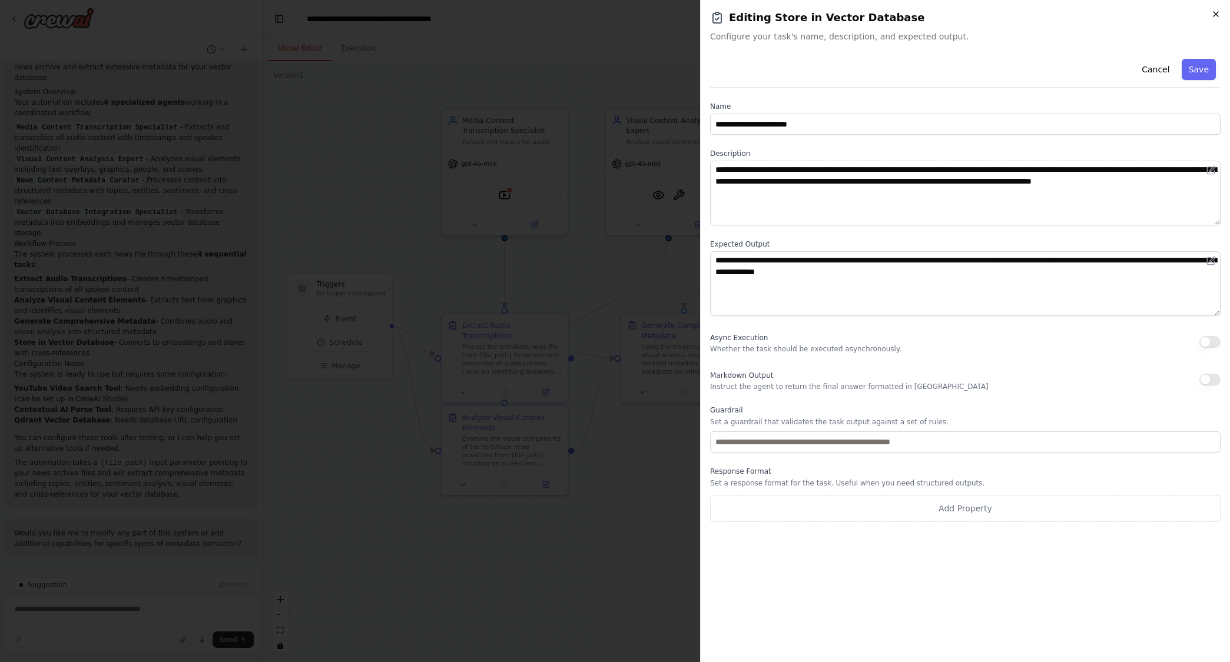
click at [950, 18] on icon "button" at bounding box center [1215, 13] width 9 height 9
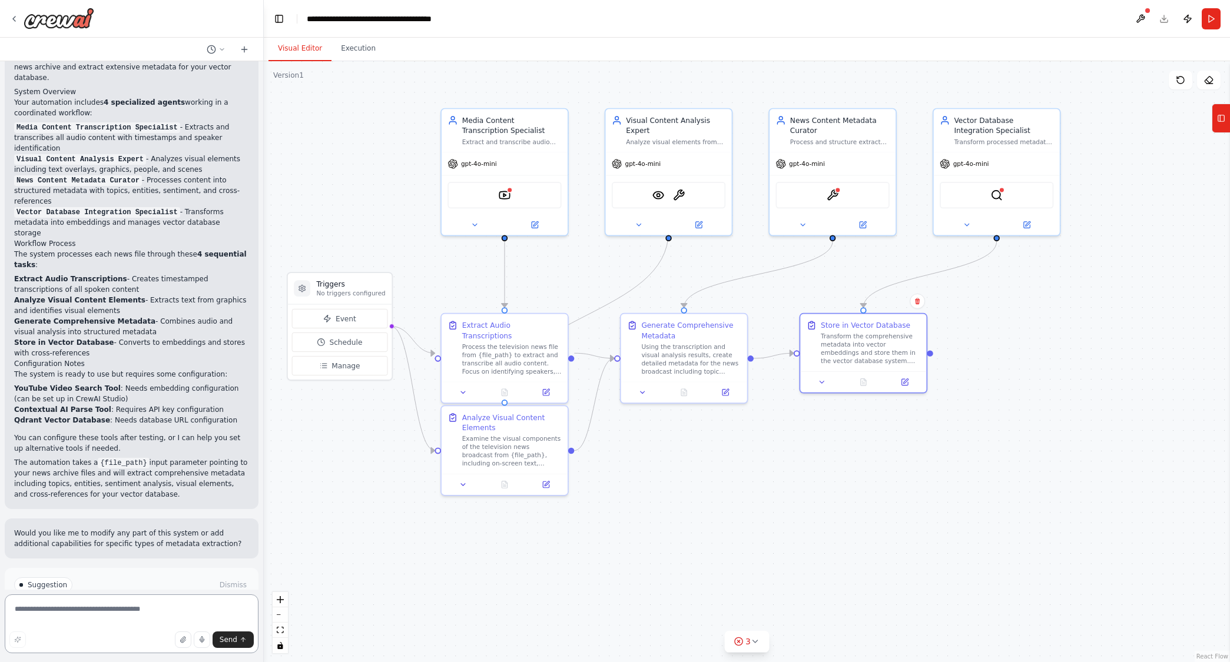
click at [136, 605] on textarea at bounding box center [132, 624] width 254 height 59
click at [344, 327] on button "Event" at bounding box center [340, 318] width 96 height 19
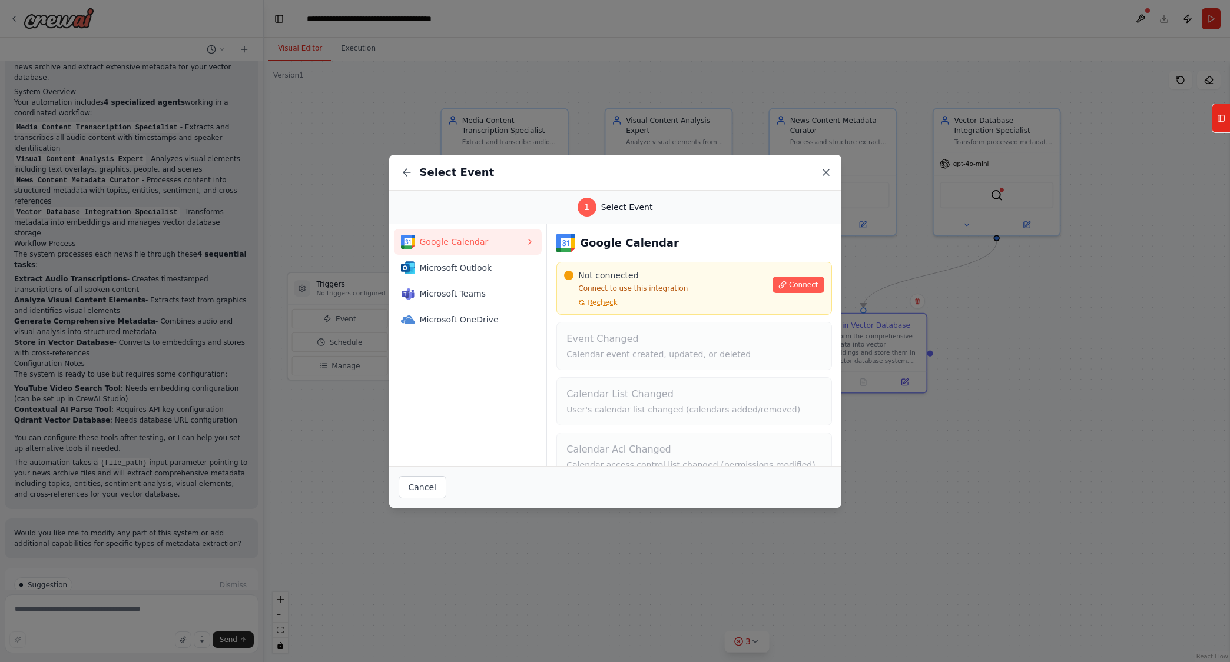
click at [830, 173] on icon at bounding box center [826, 173] width 12 height 12
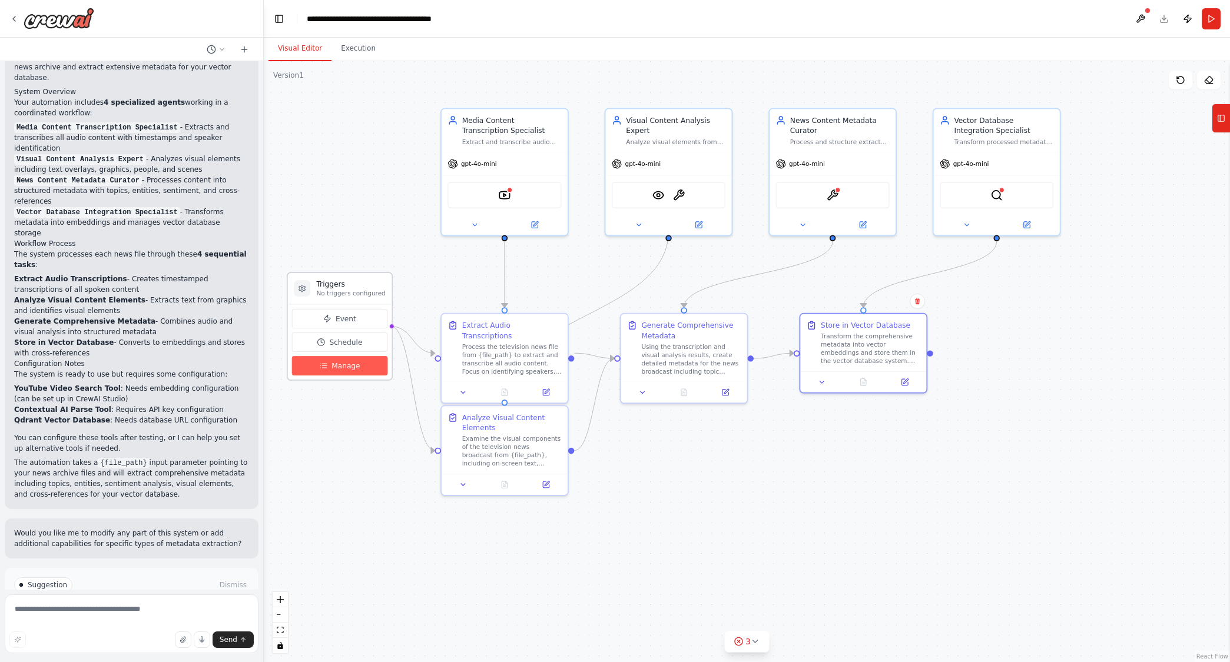
click at [341, 370] on span "Manage" at bounding box center [345, 366] width 28 height 10
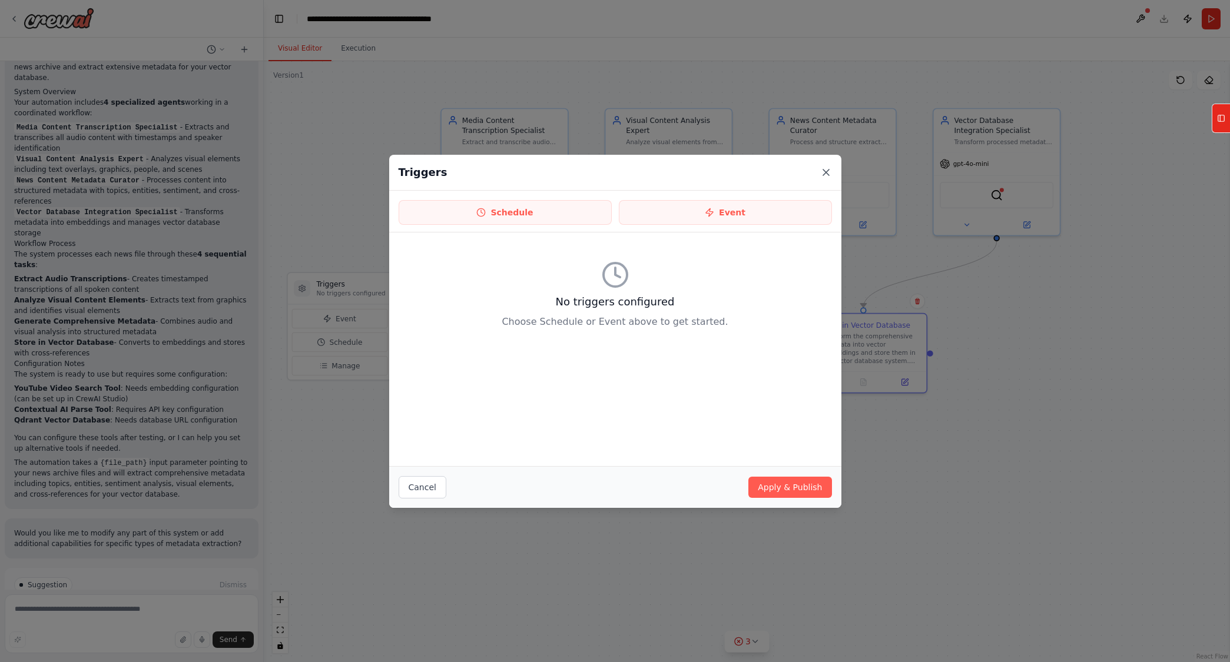
click at [828, 174] on icon at bounding box center [826, 173] width 6 height 6
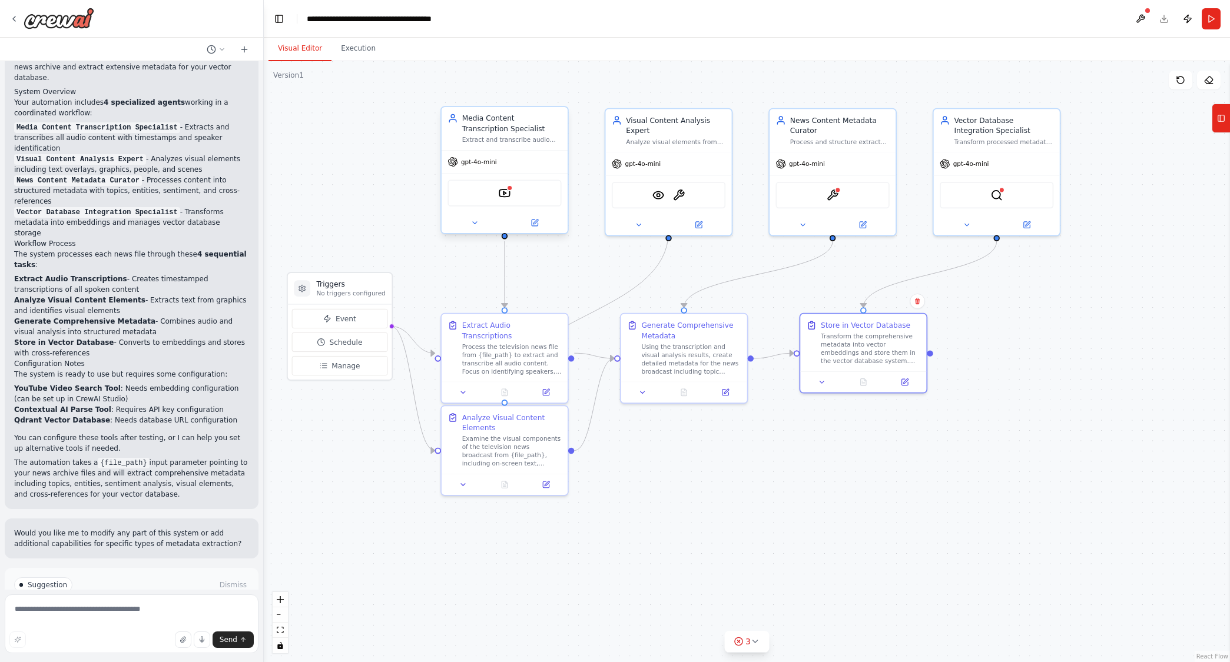
click at [530, 172] on div "gpt-4o-mini" at bounding box center [505, 162] width 126 height 22
click at [517, 144] on div "Media Content Transcription Specialist Extract and transcribe audio content fro…" at bounding box center [505, 128] width 126 height 43
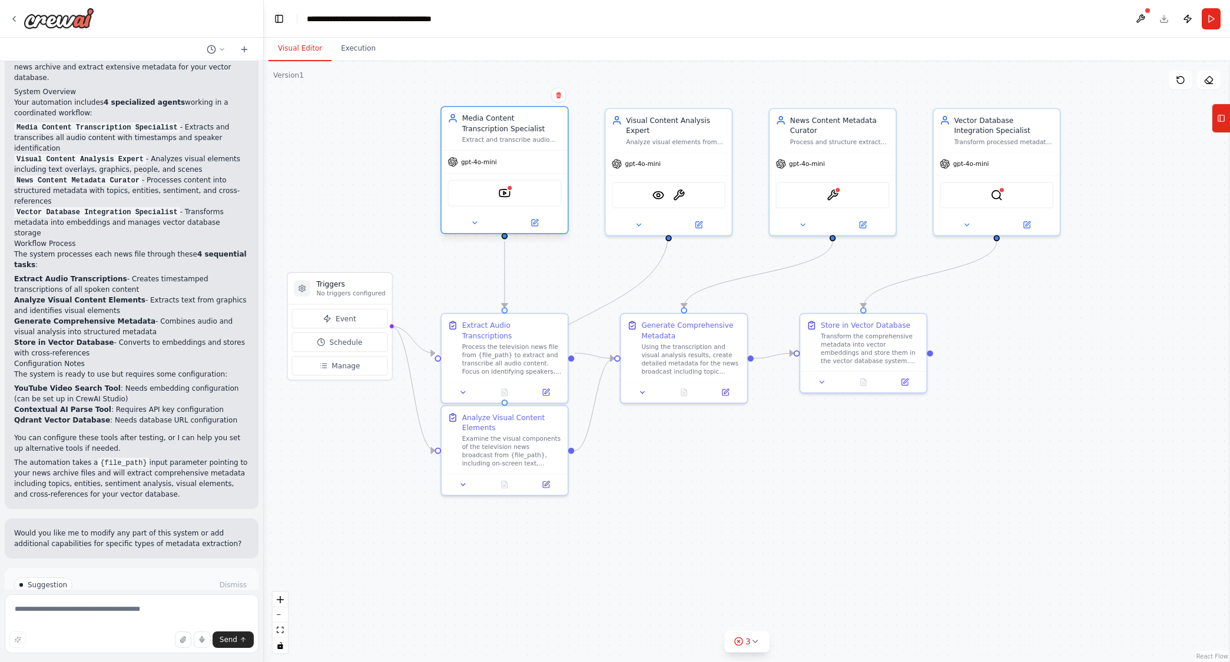
click at [503, 118] on div "Media Content Transcription Specialist" at bounding box center [511, 123] width 99 height 21
click at [540, 227] on button at bounding box center [535, 223] width 58 height 12
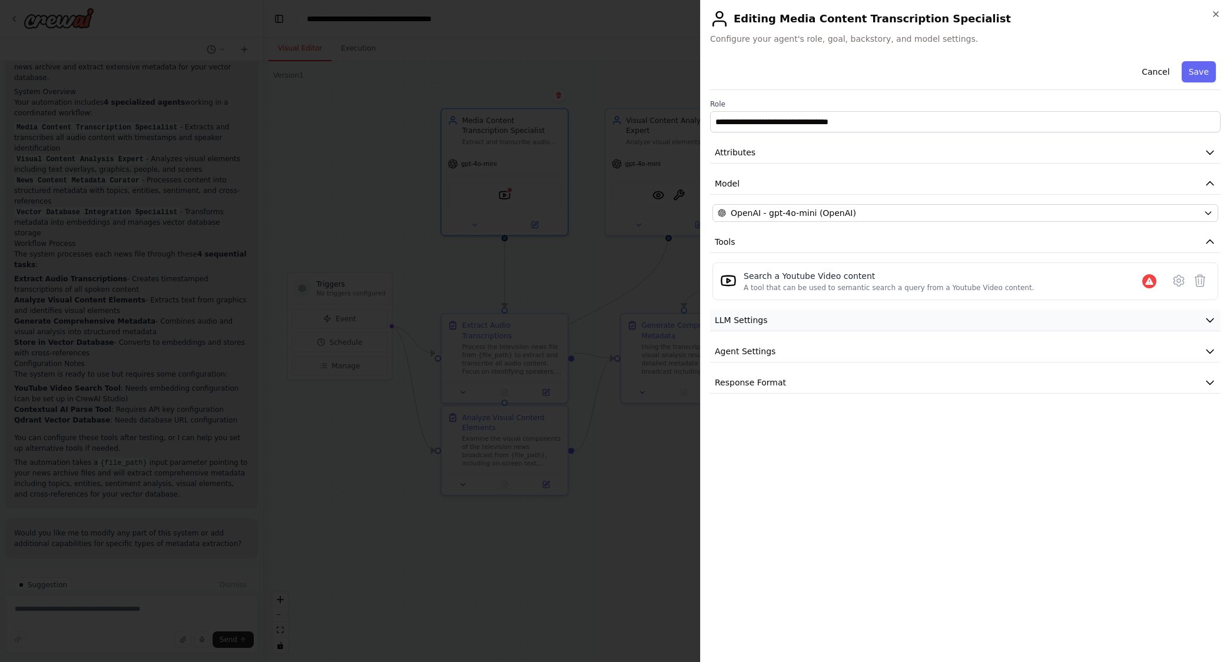
click at [769, 318] on button "LLM Settings" at bounding box center [965, 321] width 510 height 22
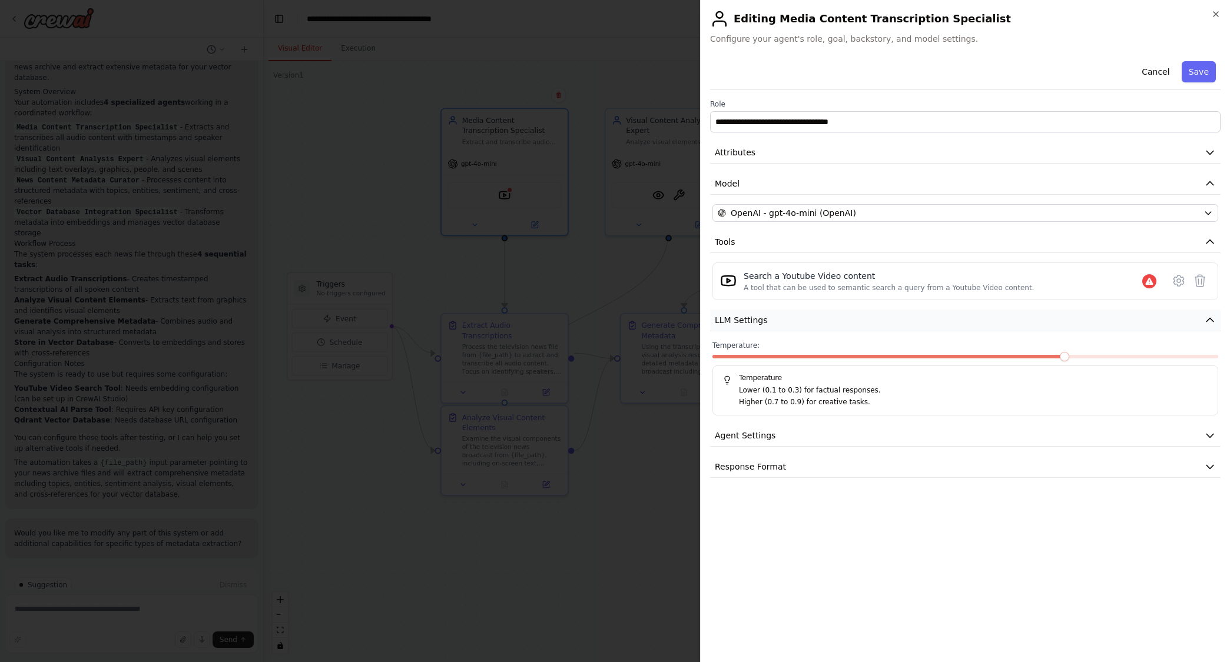
click at [769, 318] on button "LLM Settings" at bounding box center [965, 321] width 510 height 22
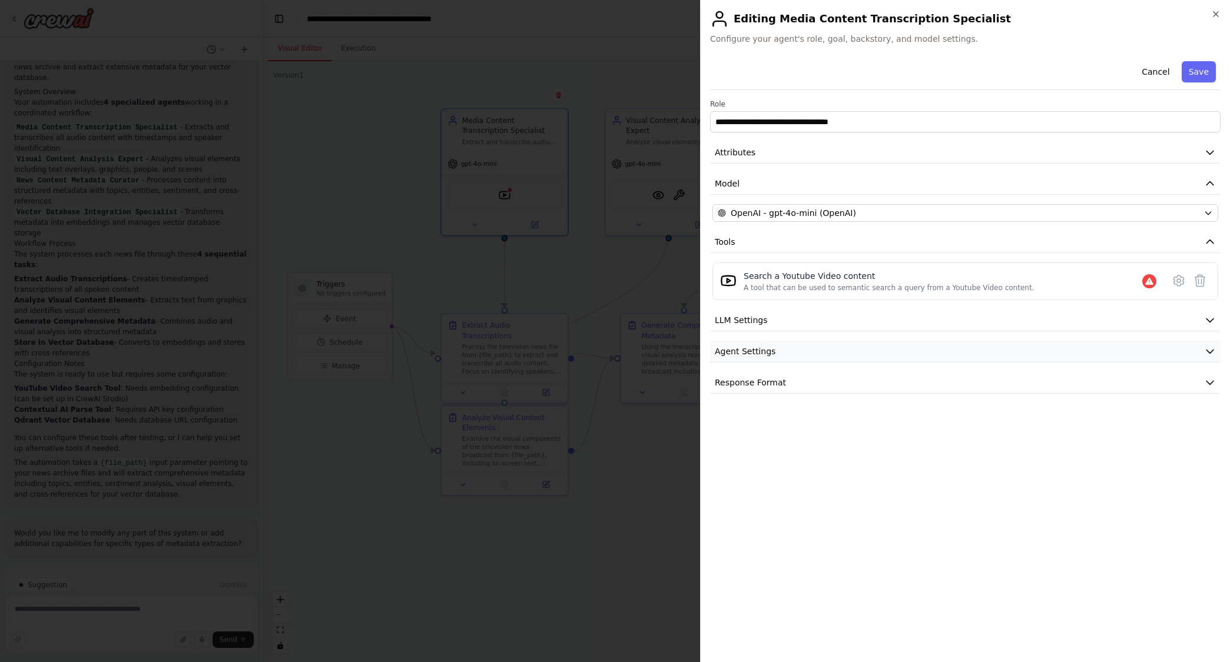
click at [769, 350] on span "Agent Settings" at bounding box center [745, 352] width 61 height 12
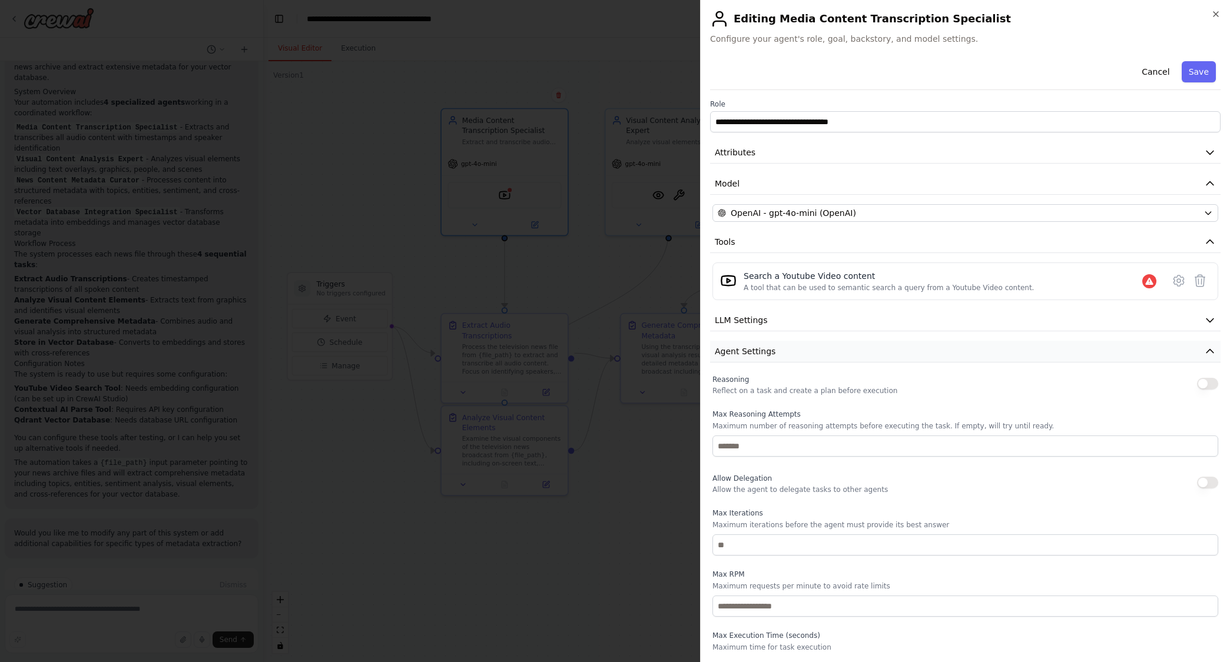
click at [769, 350] on span "Agent Settings" at bounding box center [745, 352] width 61 height 12
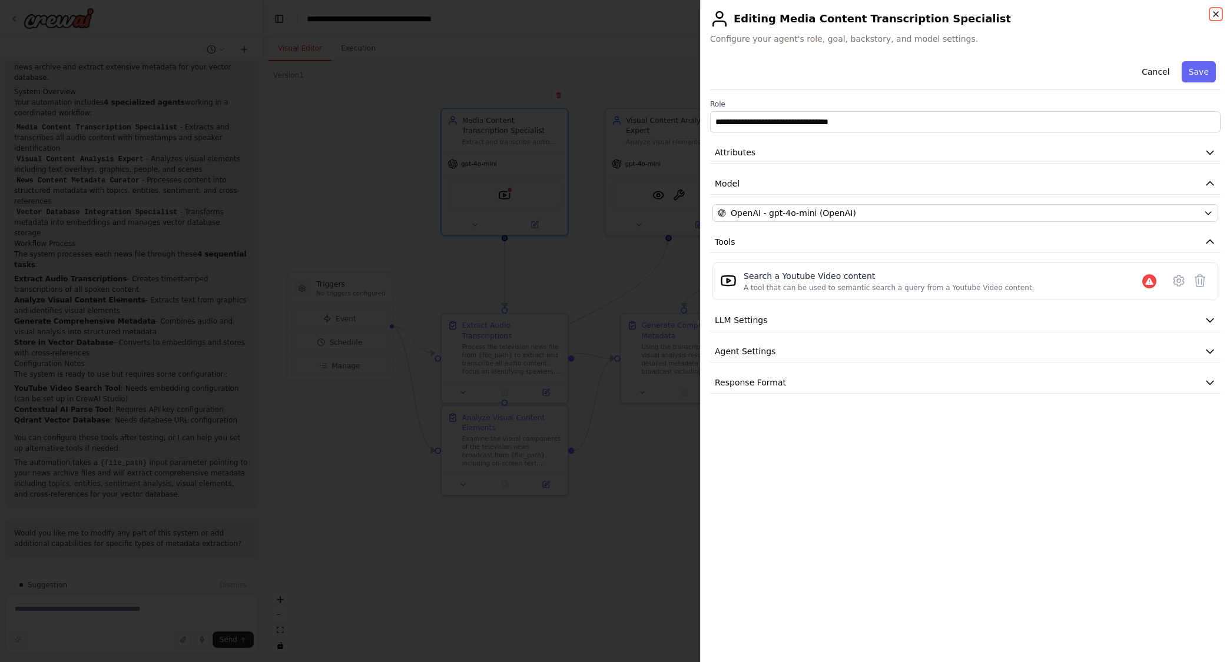
click at [950, 15] on icon "button" at bounding box center [1215, 13] width 9 height 9
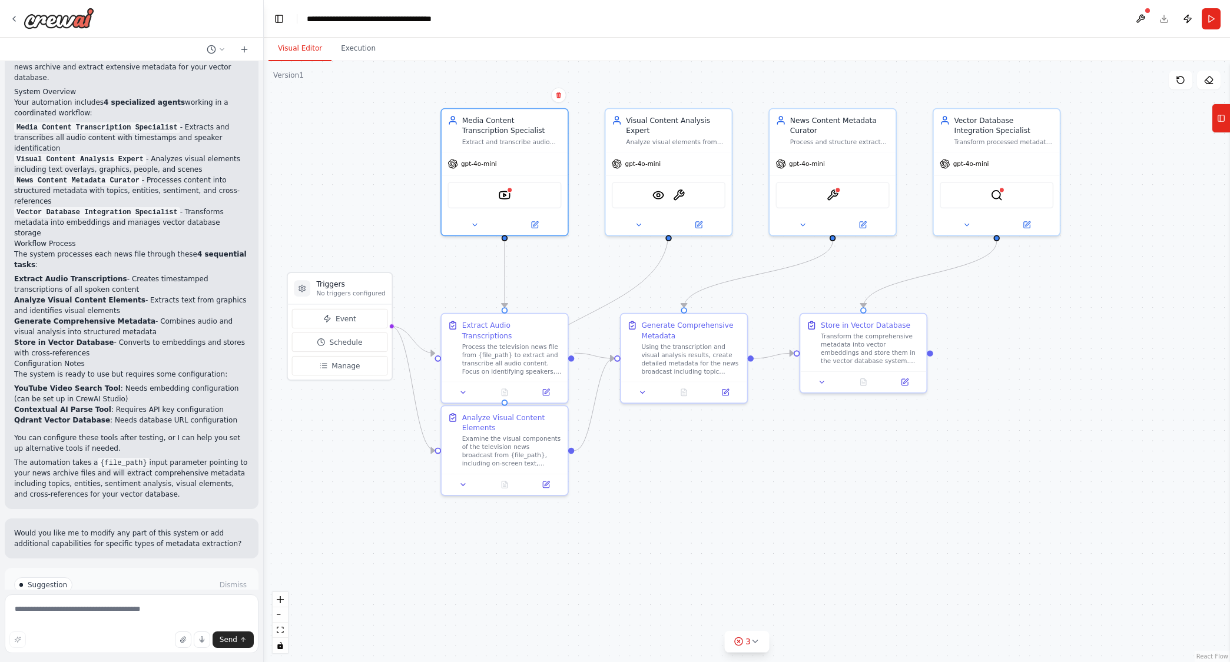
click at [950, 568] on div ".deletable-edge-delete-btn { width: 20px; height: 20px; border: 0px solid #ffff…" at bounding box center [747, 361] width 966 height 601
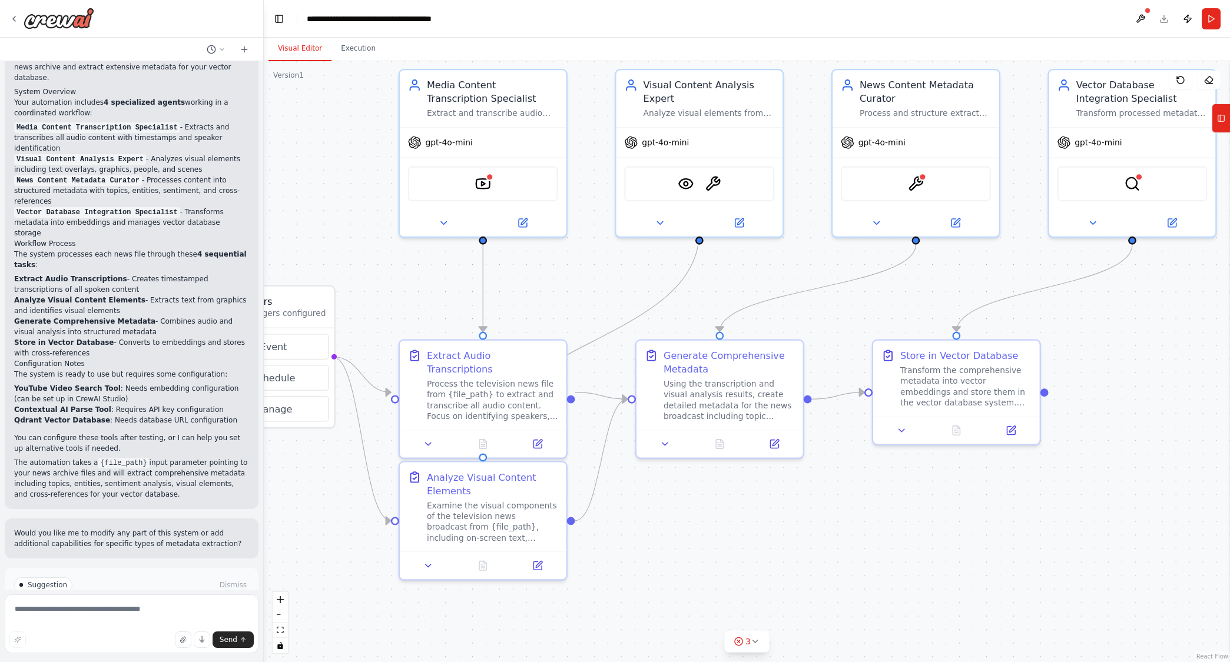
drag, startPoint x: 396, startPoint y: 543, endPoint x: 560, endPoint y: 651, distance: 195.9
click at [560, 651] on div ".deletable-edge-delete-btn { width: 20px; height: 20px; border: 0px solid #ffff…" at bounding box center [747, 361] width 966 height 601
click at [384, 277] on div ".deletable-edge-delete-btn { width: 20px; height: 20px; border: 0px solid #ffff…" at bounding box center [747, 361] width 966 height 601
